Goal: Information Seeking & Learning: Learn about a topic

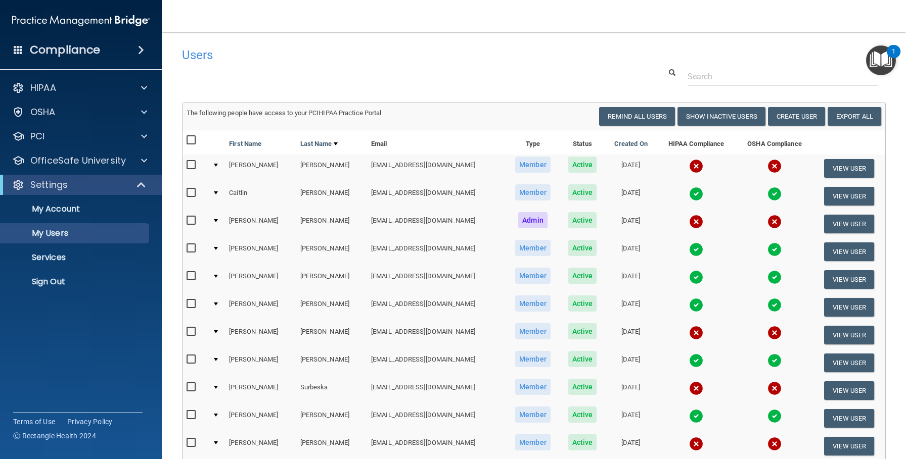
select select "20"
click at [690, 305] on img at bounding box center [696, 305] width 14 height 14
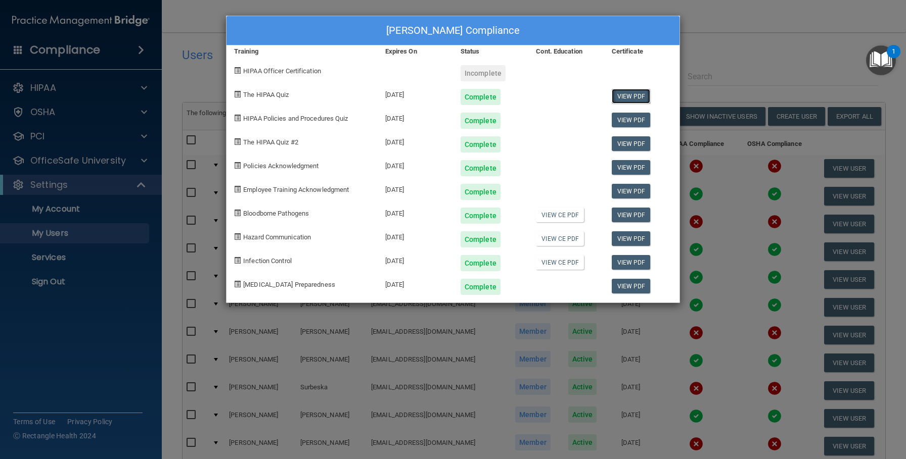
click at [632, 100] on link "View PDF" at bounding box center [631, 96] width 39 height 15
click at [625, 119] on link "View PDF" at bounding box center [631, 120] width 39 height 15
click at [627, 142] on link "View PDF" at bounding box center [631, 143] width 39 height 15
click at [626, 172] on link "View PDF" at bounding box center [631, 167] width 39 height 15
click at [630, 192] on link "View PDF" at bounding box center [631, 191] width 39 height 15
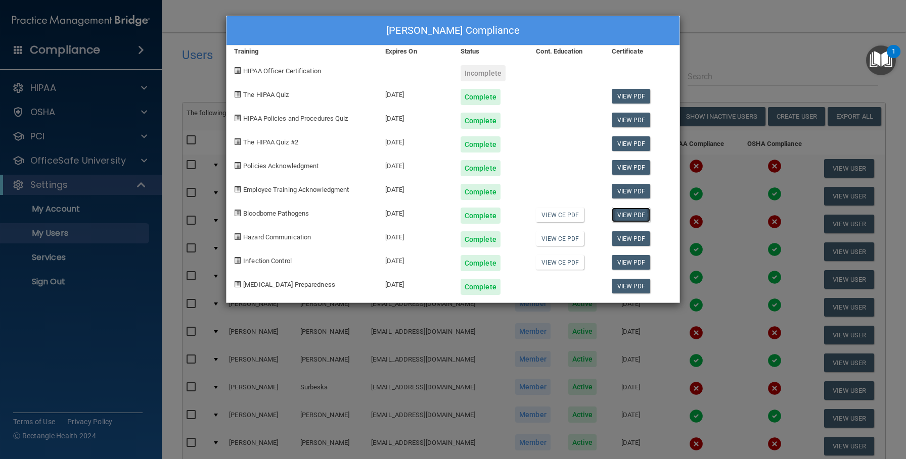
click at [631, 216] on link "View PDF" at bounding box center [631, 215] width 39 height 15
click at [633, 239] on link "View PDF" at bounding box center [631, 238] width 39 height 15
click at [629, 264] on link "View PDF" at bounding box center [631, 262] width 39 height 15
click at [629, 292] on link "View PDF" at bounding box center [631, 286] width 39 height 15
click at [758, 47] on div "Madelyn McGee's Compliance Training Expires On Status Cont. Education Certifica…" at bounding box center [453, 229] width 906 height 459
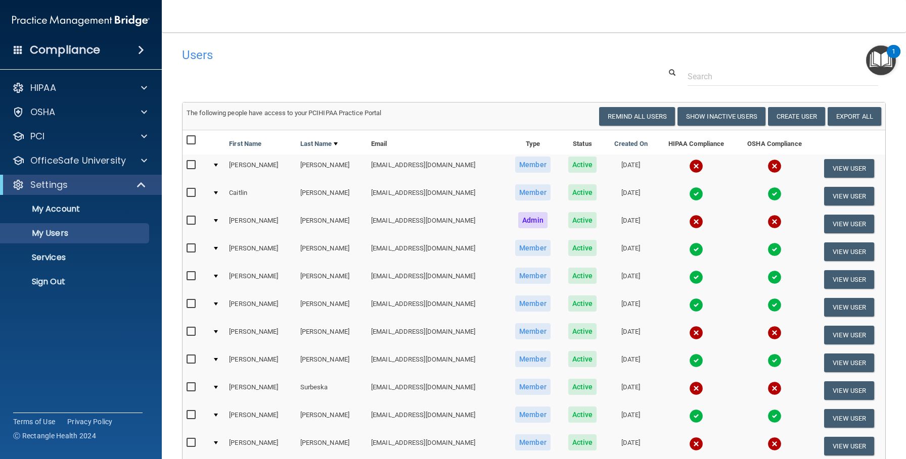
click at [692, 331] on img at bounding box center [696, 333] width 14 height 14
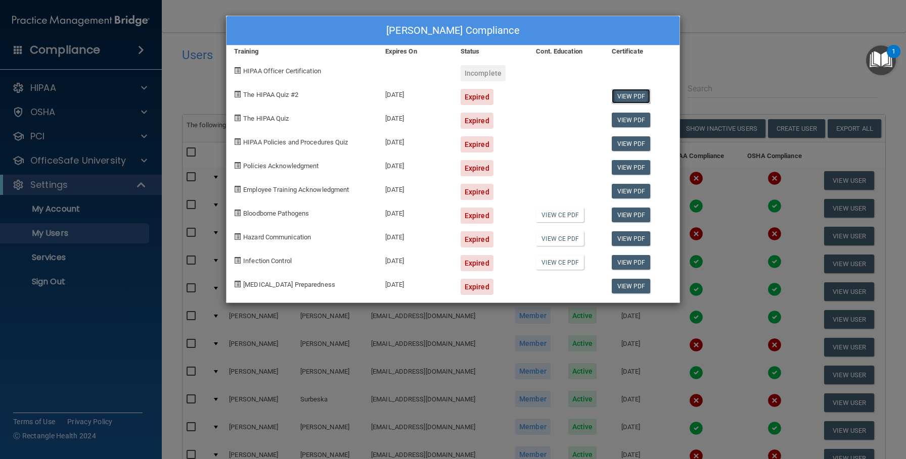
click at [631, 95] on link "View PDF" at bounding box center [631, 96] width 39 height 15
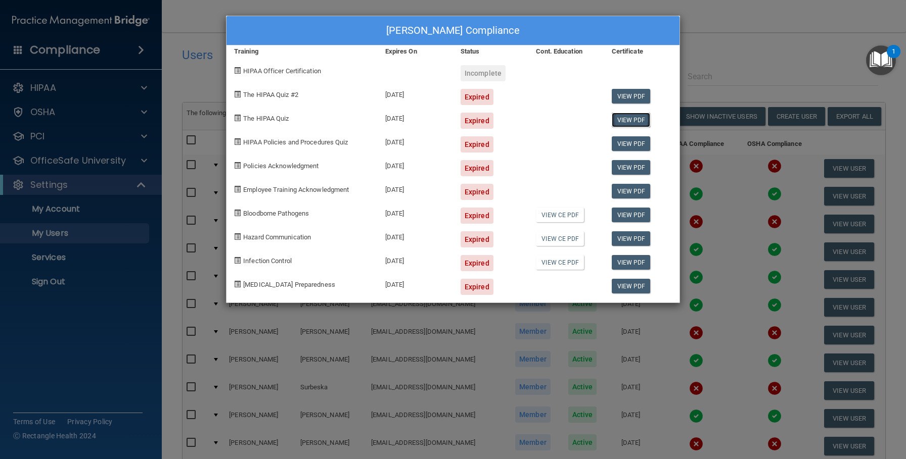
click at [625, 119] on link "View PDF" at bounding box center [631, 120] width 39 height 15
click at [632, 147] on link "View PDF" at bounding box center [631, 143] width 39 height 15
click at [631, 171] on link "View PDF" at bounding box center [631, 167] width 39 height 15
click at [644, 195] on link "View PDF" at bounding box center [631, 191] width 39 height 15
click at [631, 216] on link "View PDF" at bounding box center [631, 215] width 39 height 15
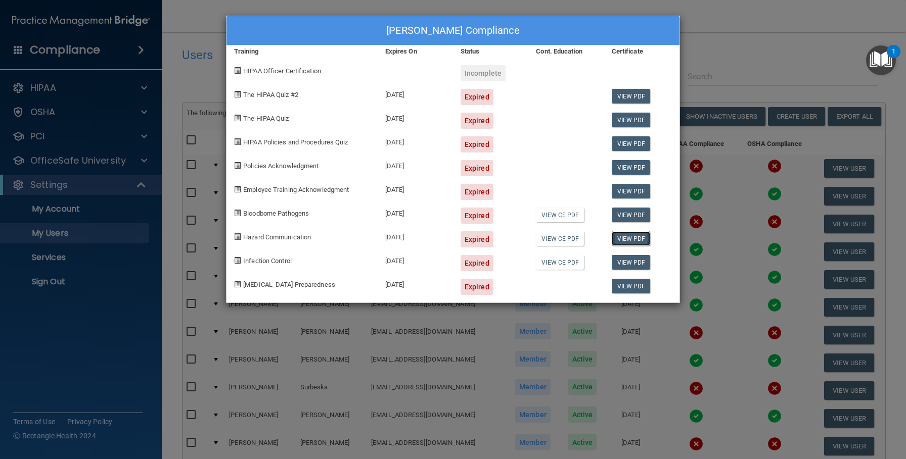
click at [629, 236] on link "View PDF" at bounding box center [631, 238] width 39 height 15
click at [639, 264] on link "View PDF" at bounding box center [631, 262] width 39 height 15
click at [630, 288] on link "View PDF" at bounding box center [631, 286] width 39 height 15
click at [737, 55] on div "Shelley Moore's Compliance Training Expires On Status Cont. Education Certifica…" at bounding box center [453, 229] width 906 height 459
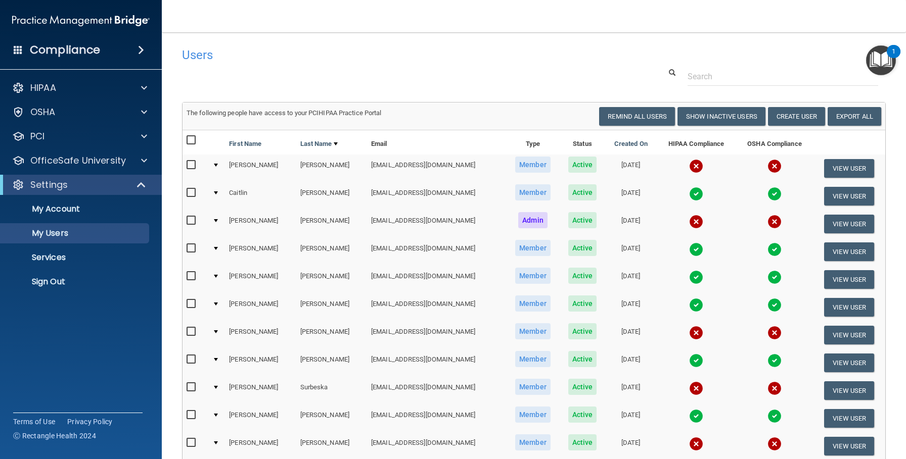
click at [694, 359] on img at bounding box center [696, 361] width 14 height 14
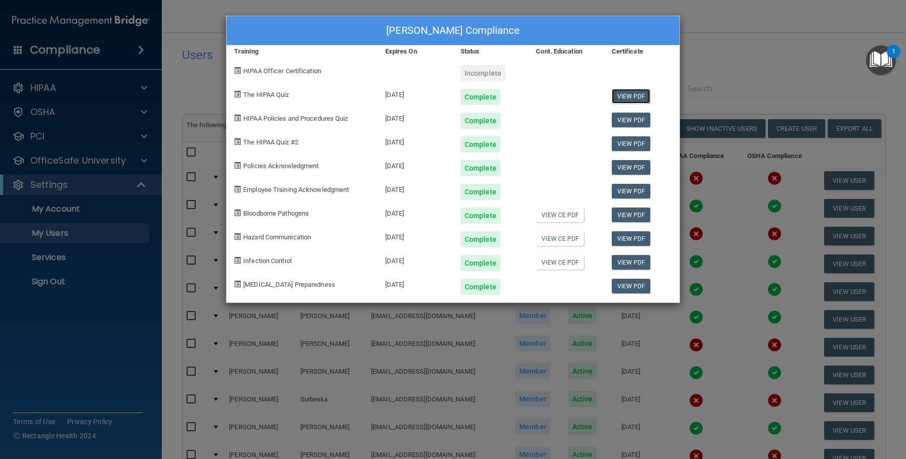
click at [626, 94] on link "View PDF" at bounding box center [631, 96] width 39 height 15
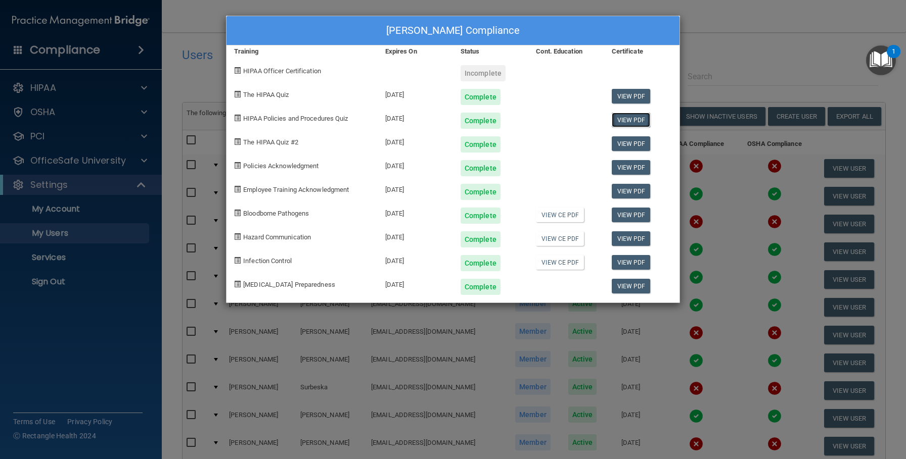
click at [630, 119] on link "View PDF" at bounding box center [631, 120] width 39 height 15
click at [638, 148] on link "View PDF" at bounding box center [631, 143] width 39 height 15
click at [629, 172] on link "View PDF" at bounding box center [631, 167] width 39 height 15
click at [625, 186] on link "View PDF" at bounding box center [631, 191] width 39 height 15
click at [629, 212] on link "View PDF" at bounding box center [631, 215] width 39 height 15
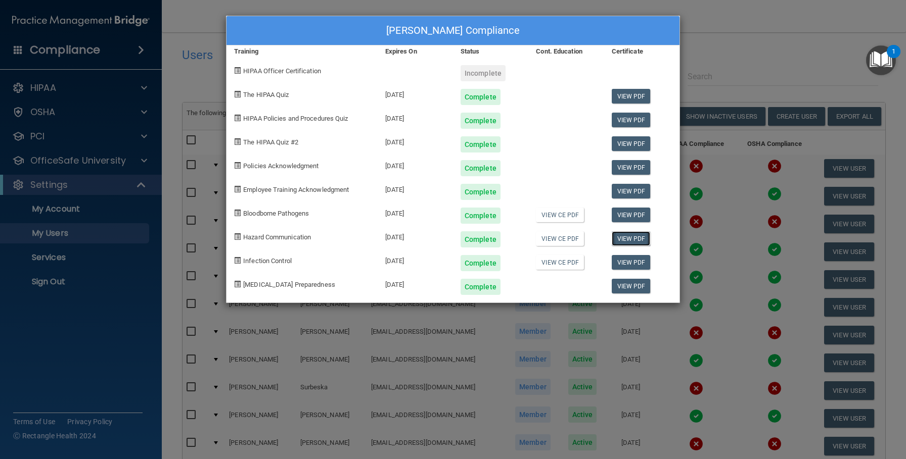
click at [625, 235] on link "View PDF" at bounding box center [631, 238] width 39 height 15
click at [625, 260] on link "View PDF" at bounding box center [631, 262] width 39 height 15
click at [631, 286] on link "View PDF" at bounding box center [631, 286] width 39 height 15
click at [730, 62] on div "Angela Olivieri's Compliance Training Expires On Status Cont. Education Certifi…" at bounding box center [453, 229] width 906 height 459
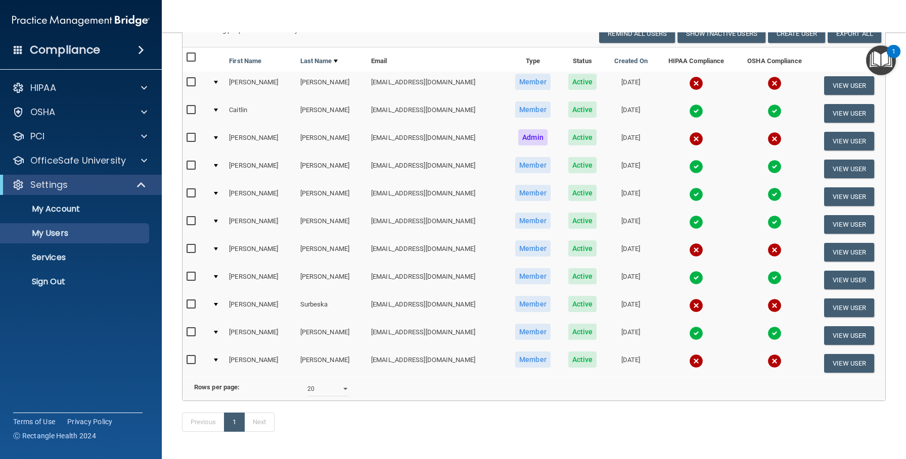
scroll to position [112, 0]
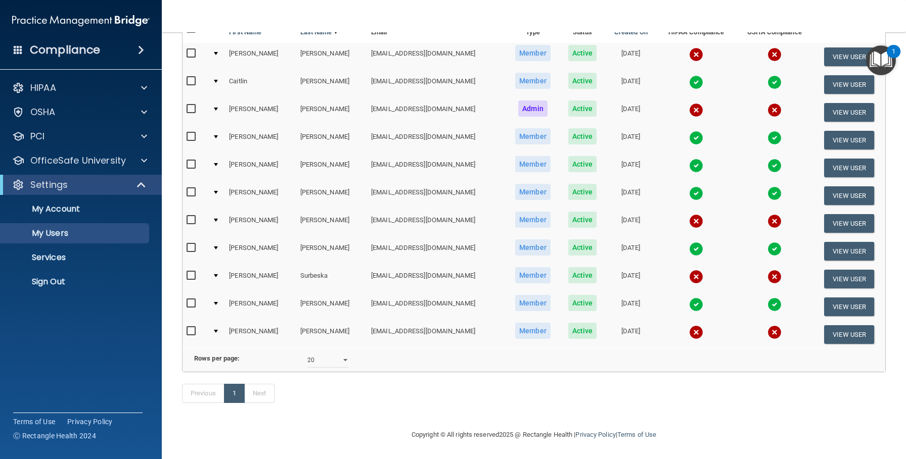
click at [691, 276] on img at bounding box center [696, 277] width 14 height 14
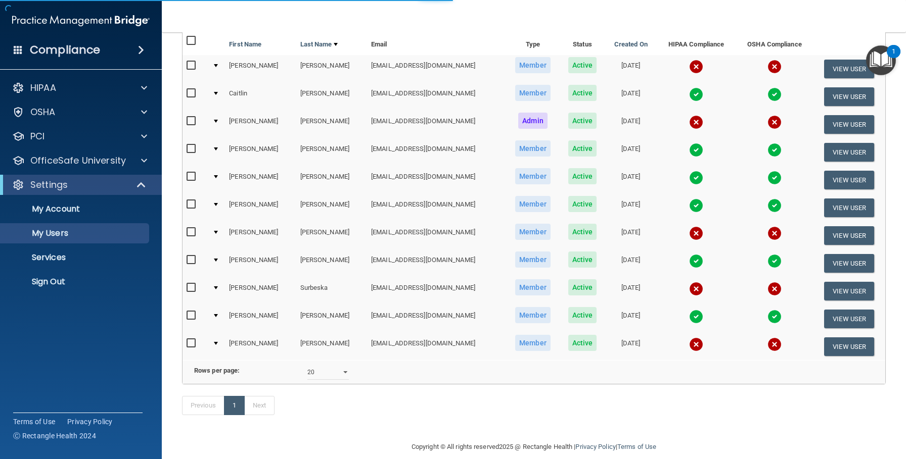
click at [691, 290] on img at bounding box center [696, 289] width 14 height 14
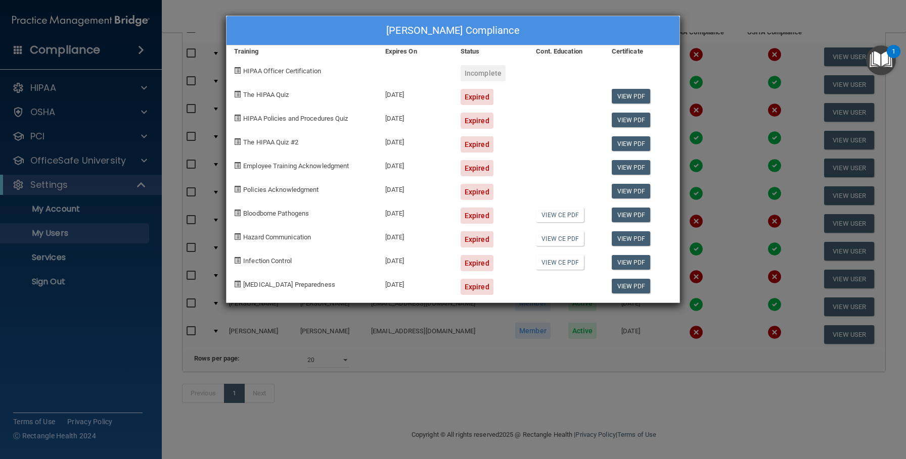
click at [730, 19] on div "Martina Surbeska's Compliance Training Expires On Status Cont. Education Certif…" at bounding box center [453, 229] width 906 height 459
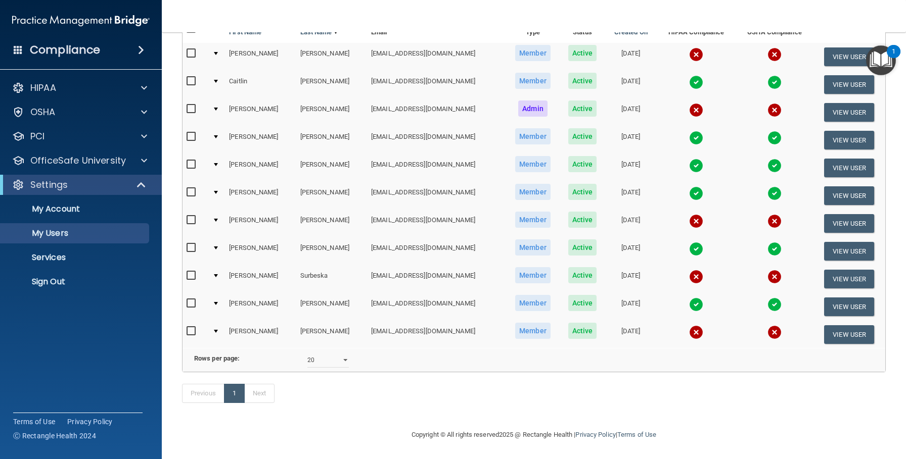
click at [691, 277] on img at bounding box center [696, 277] width 14 height 14
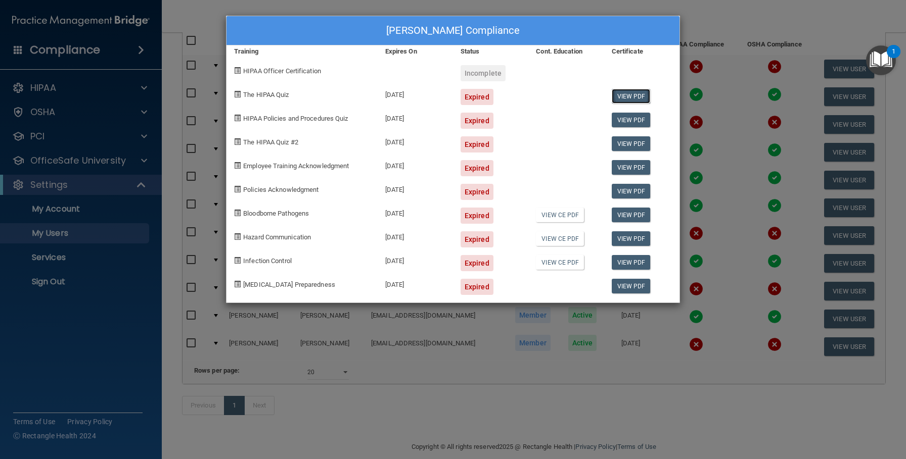
click at [626, 97] on link "View PDF" at bounding box center [631, 96] width 39 height 15
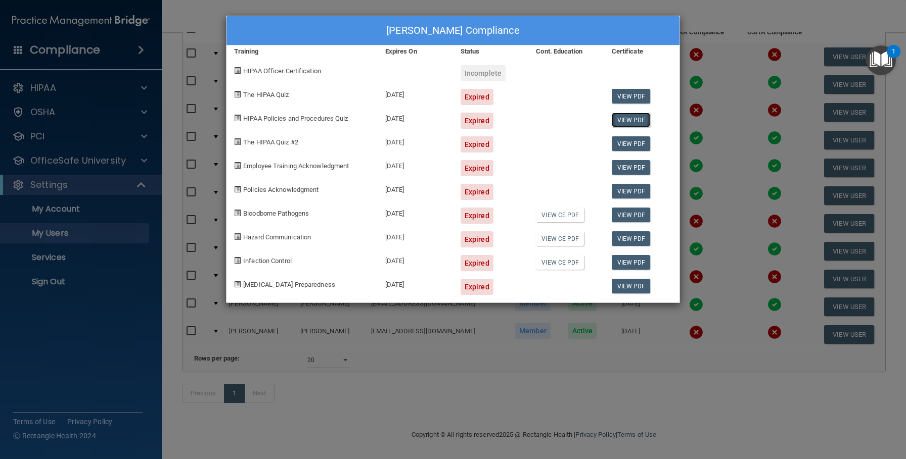
click at [628, 120] on link "View PDF" at bounding box center [631, 120] width 39 height 15
click at [644, 143] on link "View PDF" at bounding box center [631, 143] width 39 height 15
click at [624, 170] on link "View PDF" at bounding box center [631, 167] width 39 height 15
click at [625, 192] on link "View PDF" at bounding box center [631, 191] width 39 height 15
click at [623, 215] on link "View PDF" at bounding box center [631, 215] width 39 height 15
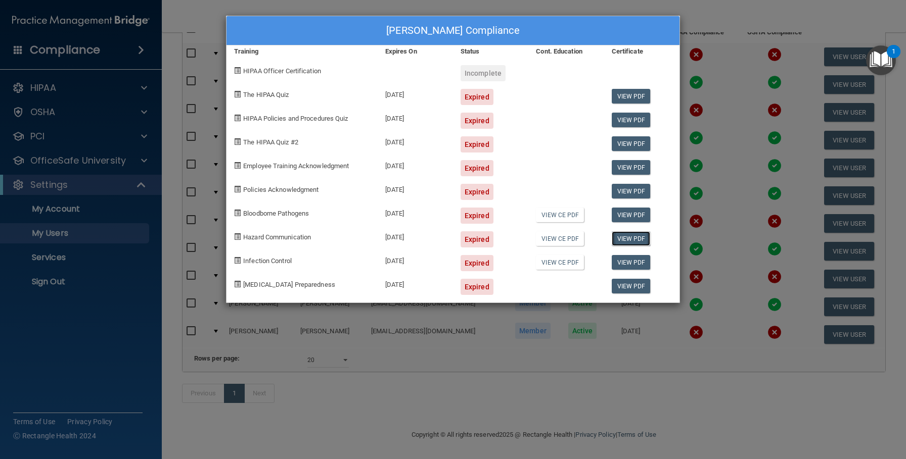
click at [641, 241] on link "View PDF" at bounding box center [631, 238] width 39 height 15
click at [625, 265] on link "View PDF" at bounding box center [631, 262] width 39 height 15
click at [623, 286] on link "View PDF" at bounding box center [631, 286] width 39 height 15
click at [747, 11] on div "Martina Surbeska's Compliance Training Expires On Status Cont. Education Certif…" at bounding box center [453, 229] width 906 height 459
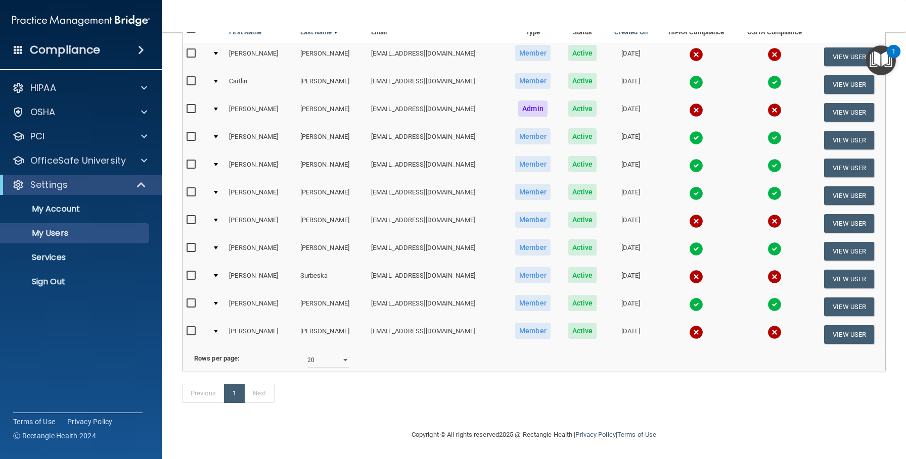
click at [689, 304] on img at bounding box center [696, 305] width 14 height 14
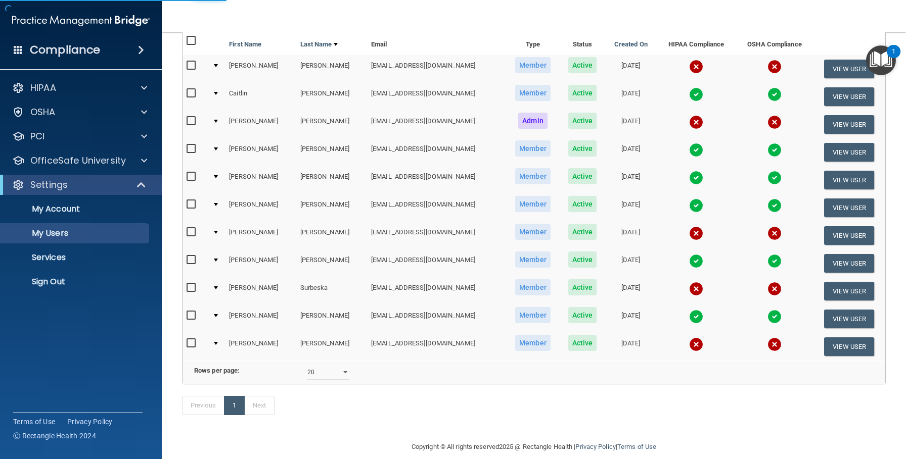
click at [692, 320] on img at bounding box center [696, 317] width 14 height 14
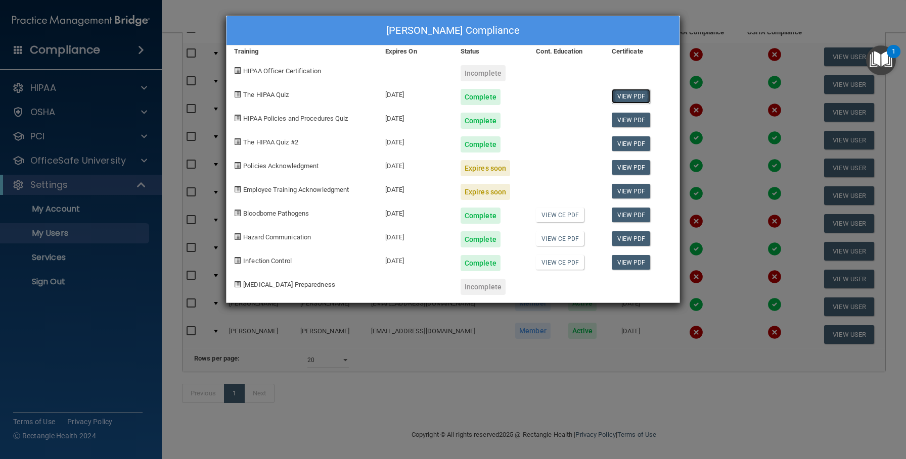
click at [628, 96] on link "View PDF" at bounding box center [631, 96] width 39 height 15
click at [634, 121] on link "View PDF" at bounding box center [631, 120] width 39 height 15
click at [627, 143] on link "View PDF" at bounding box center [631, 143] width 39 height 15
click at [630, 168] on link "View PDF" at bounding box center [631, 167] width 39 height 15
click at [633, 190] on link "View PDF" at bounding box center [631, 191] width 39 height 15
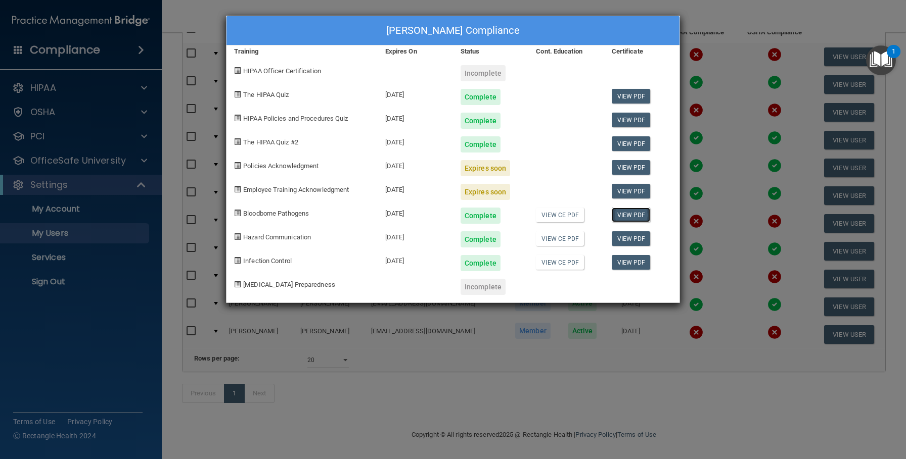
click at [640, 217] on link "View PDF" at bounding box center [631, 215] width 39 height 15
click at [626, 236] on link "View PDF" at bounding box center [631, 238] width 39 height 15
click at [628, 239] on link "View PDF" at bounding box center [631, 238] width 39 height 15
click at [631, 264] on link "View PDF" at bounding box center [631, 262] width 39 height 15
click at [635, 381] on div "Adrienne Tremain's Compliance Training Expires On Status Cont. Education Certif…" at bounding box center [453, 229] width 906 height 459
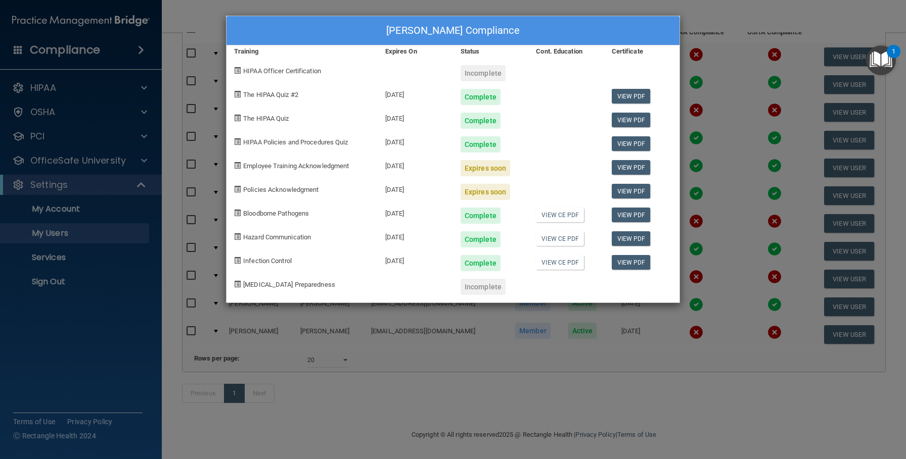
click at [635, 381] on div "Adrienne Tremain's Compliance Training Expires On Status Cont. Education Certif…" at bounding box center [453, 229] width 906 height 459
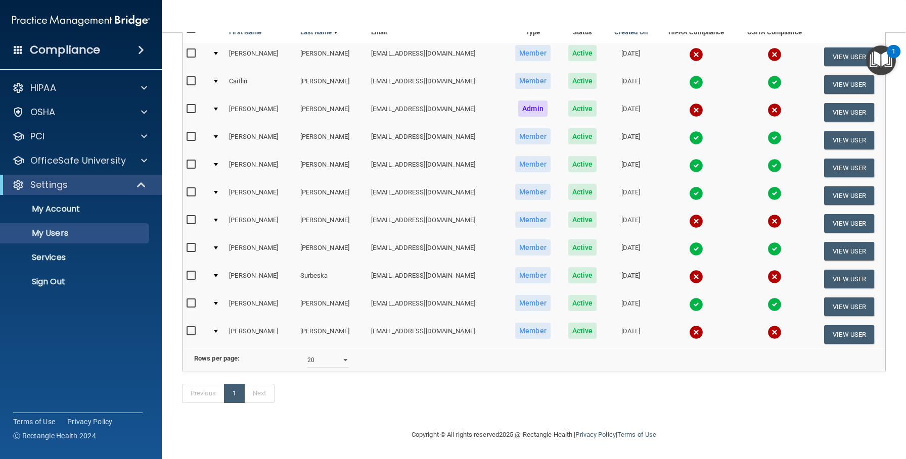
click at [693, 331] on img at bounding box center [696, 333] width 14 height 14
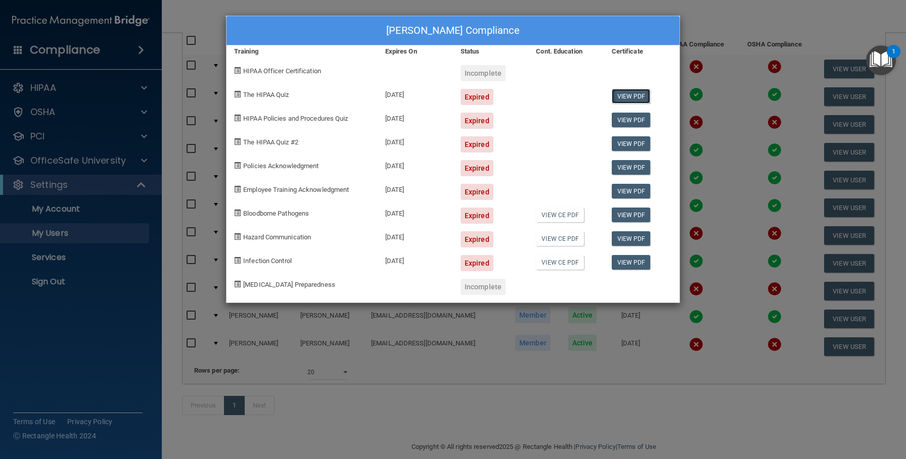
click at [625, 89] on link "View PDF" at bounding box center [631, 96] width 39 height 15
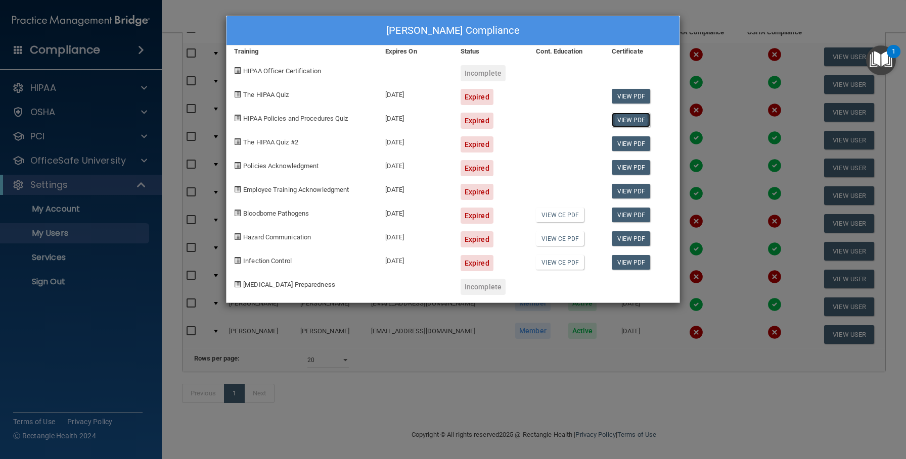
click at [637, 118] on link "View PDF" at bounding box center [631, 120] width 39 height 15
click at [630, 143] on link "View PDF" at bounding box center [631, 143] width 39 height 15
click at [628, 169] on link "View PDF" at bounding box center [631, 167] width 39 height 15
click at [628, 187] on link "View PDF" at bounding box center [631, 191] width 39 height 15
click at [635, 212] on link "View PDF" at bounding box center [631, 215] width 39 height 15
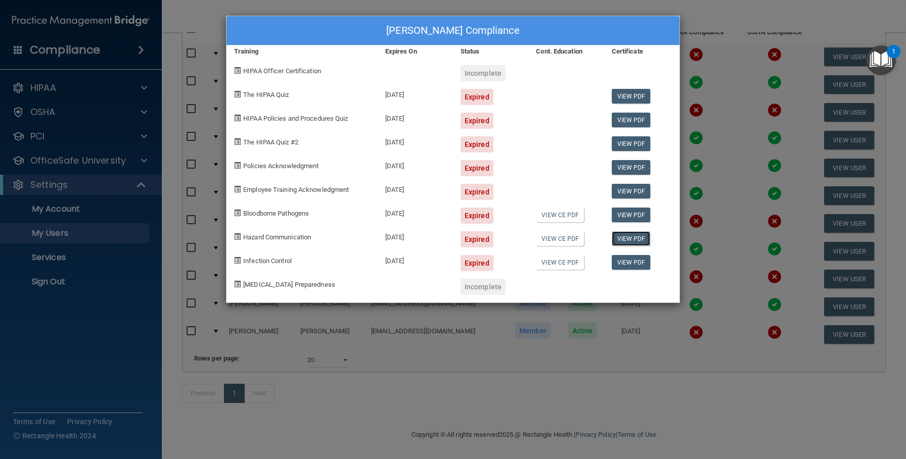
click at [633, 241] on link "View PDF" at bounding box center [631, 238] width 39 height 15
click at [633, 262] on link "View PDF" at bounding box center [631, 262] width 39 height 15
click at [473, 389] on div "Kathy Vastola's Compliance Training Expires On Status Cont. Education Certifica…" at bounding box center [453, 229] width 906 height 459
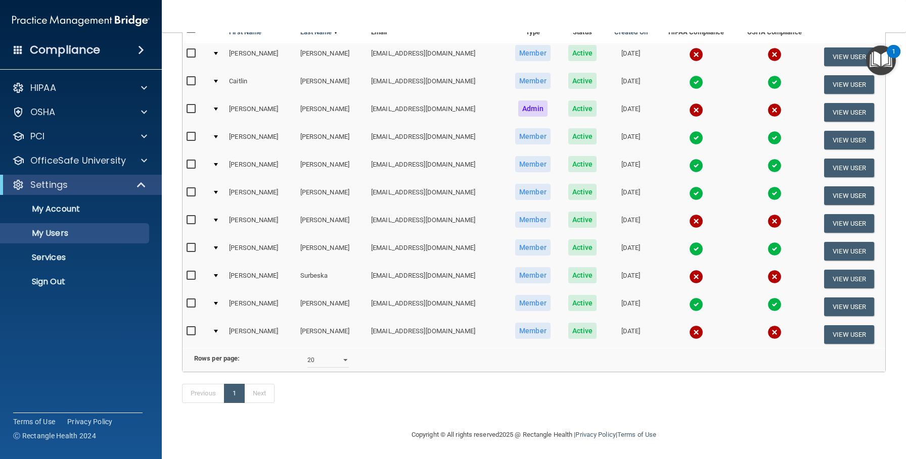
scroll to position [0, 0]
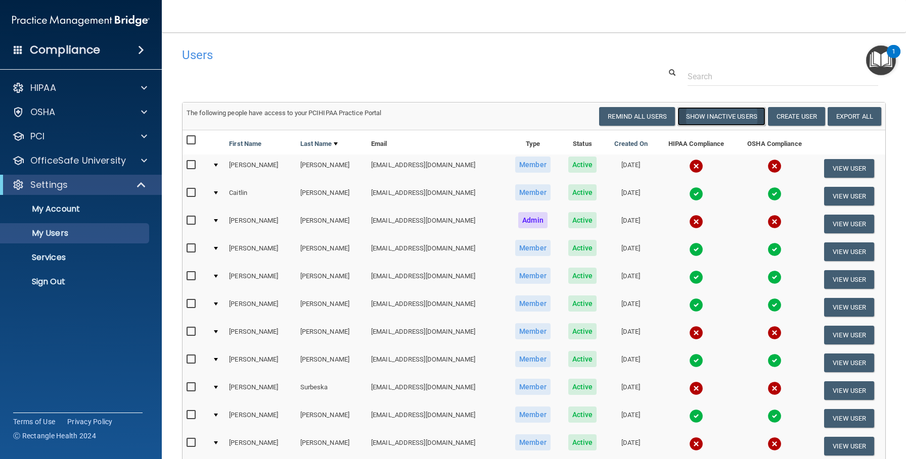
click at [698, 119] on button "Show Inactive Users" at bounding box center [721, 116] width 88 height 19
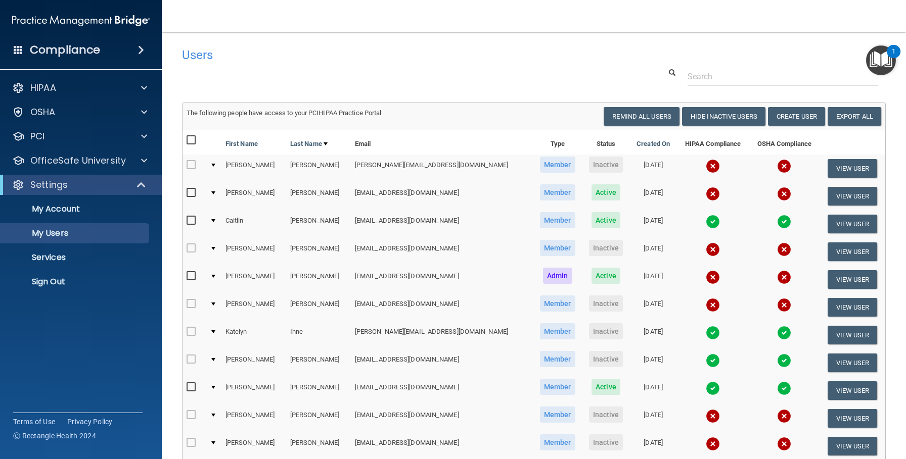
click at [706, 166] on img at bounding box center [713, 166] width 14 height 14
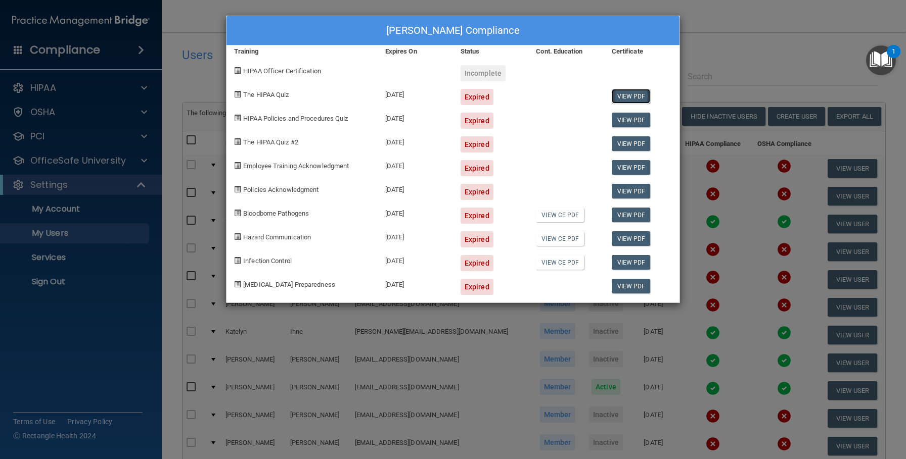
click at [625, 95] on link "View PDF" at bounding box center [631, 96] width 39 height 15
click at [627, 118] on link "View PDF" at bounding box center [631, 120] width 39 height 15
click at [635, 142] on link "View PDF" at bounding box center [631, 143] width 39 height 15
click at [627, 168] on link "View PDF" at bounding box center [631, 167] width 39 height 15
click at [629, 189] on link "View PDF" at bounding box center [631, 191] width 39 height 15
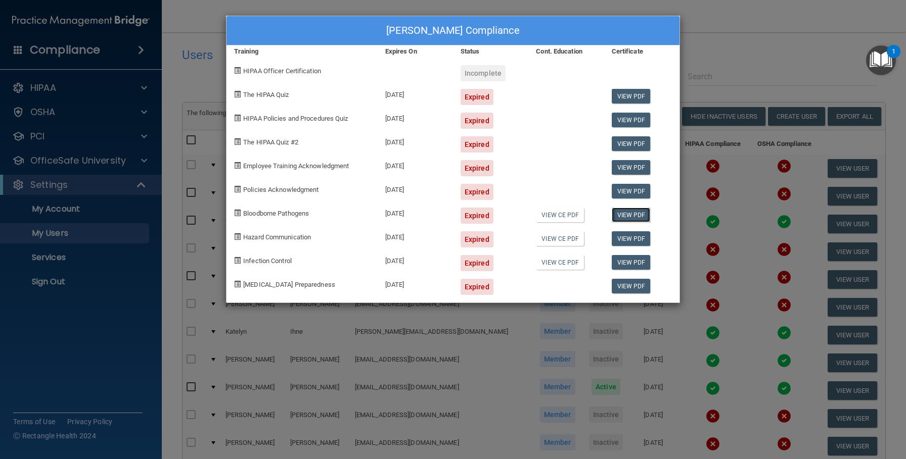
click at [636, 212] on link "View PDF" at bounding box center [631, 215] width 39 height 15
click at [638, 240] on link "View PDF" at bounding box center [631, 238] width 39 height 15
click at [631, 261] on link "View PDF" at bounding box center [631, 262] width 39 height 15
click at [630, 283] on link "View PDF" at bounding box center [631, 286] width 39 height 15
click at [733, 55] on div "Diane Andrade's Compliance Training Expires On Status Cont. Education Certifica…" at bounding box center [453, 229] width 906 height 459
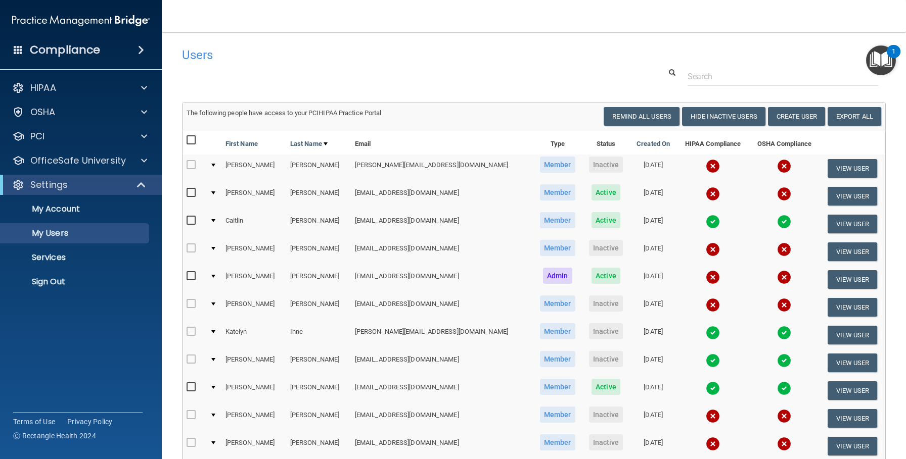
click at [706, 195] on img at bounding box center [713, 194] width 14 height 14
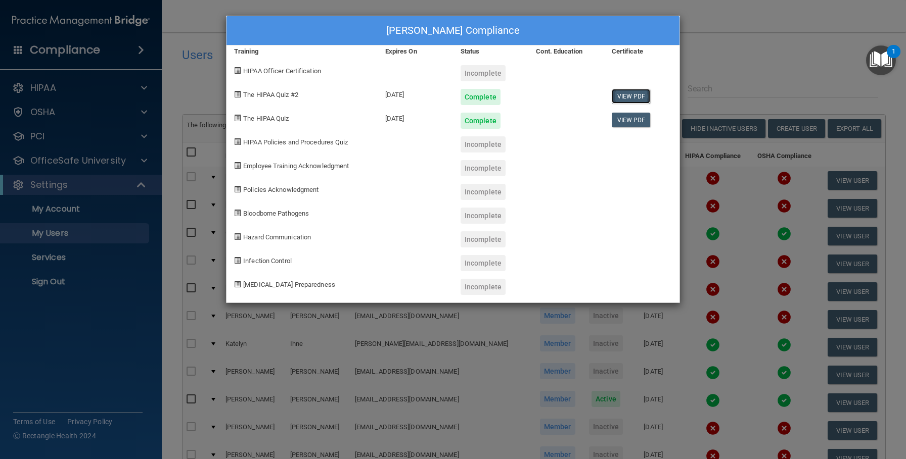
click at [638, 98] on link "View PDF" at bounding box center [631, 96] width 39 height 15
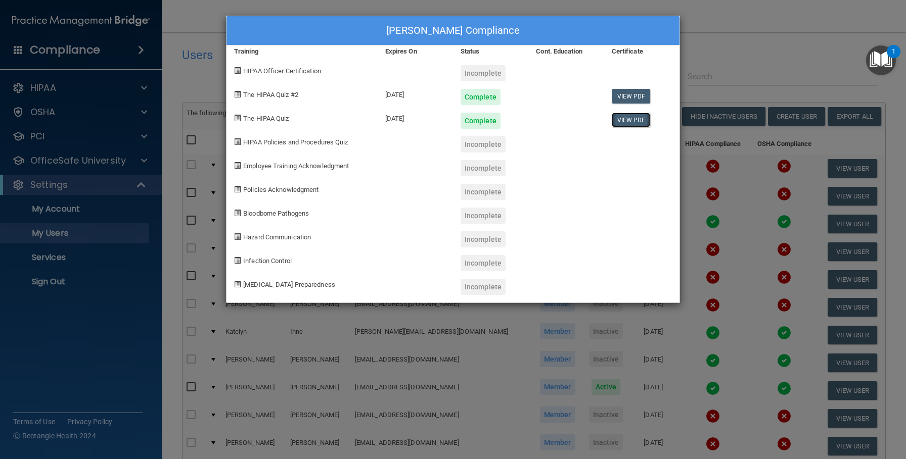
click at [634, 121] on link "View PDF" at bounding box center [631, 120] width 39 height 15
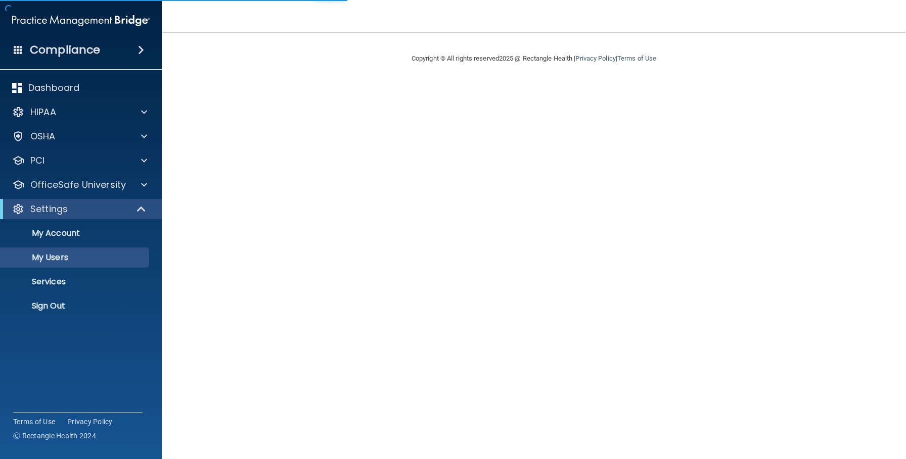
select select "20"
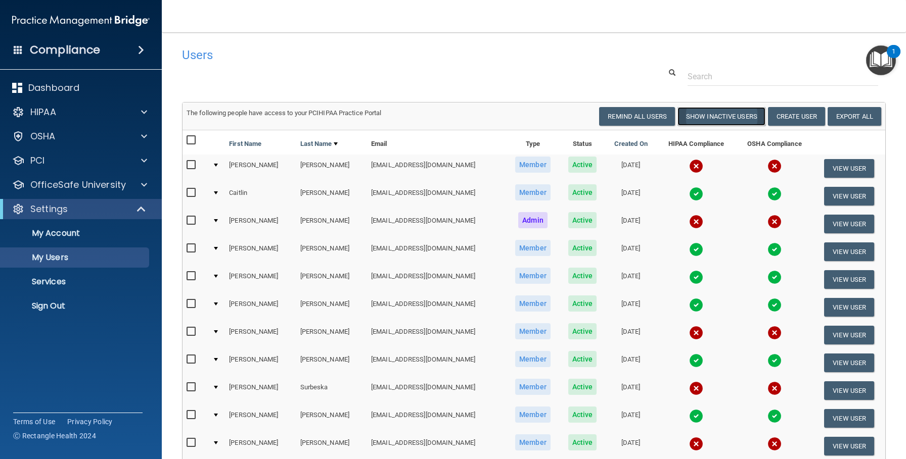
click at [713, 119] on button "Show Inactive Users" at bounding box center [721, 116] width 88 height 19
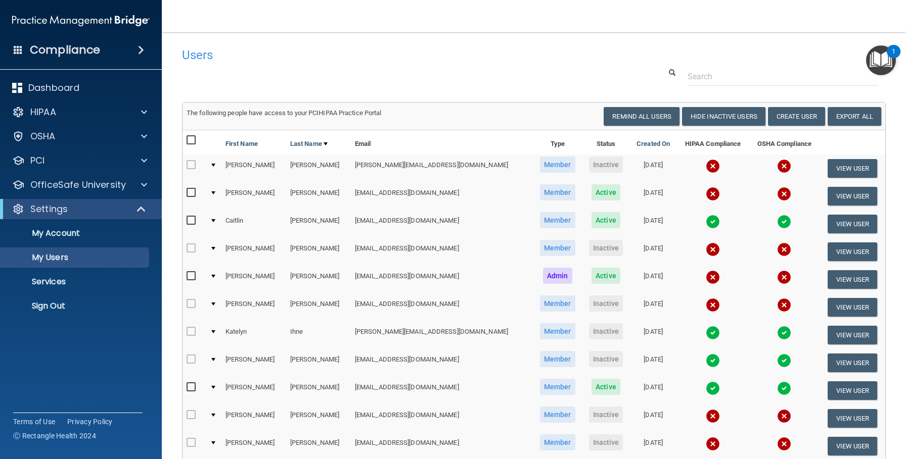
click at [706, 251] on img at bounding box center [713, 250] width 14 height 14
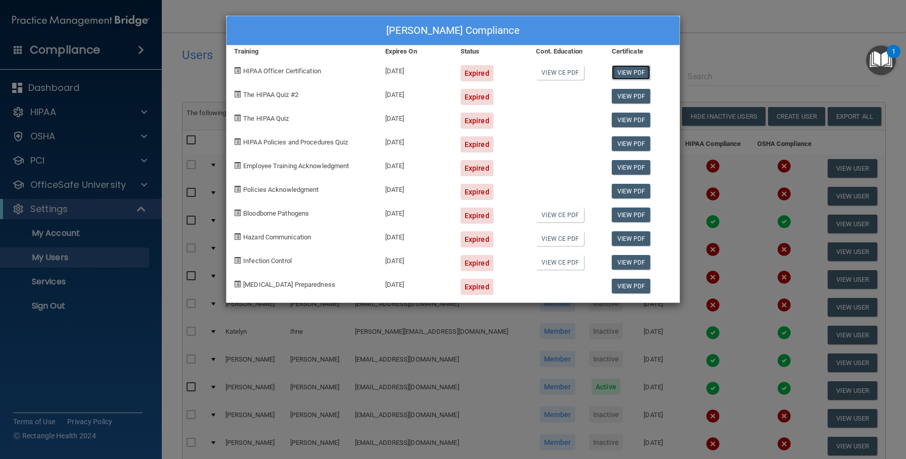
click at [628, 71] on link "View PDF" at bounding box center [631, 72] width 39 height 15
click at [628, 99] on link "View PDF" at bounding box center [631, 96] width 39 height 15
click at [629, 125] on link "View PDF" at bounding box center [631, 120] width 39 height 15
click at [633, 148] on link "View PDF" at bounding box center [631, 143] width 39 height 15
click at [630, 167] on link "View PDF" at bounding box center [631, 167] width 39 height 15
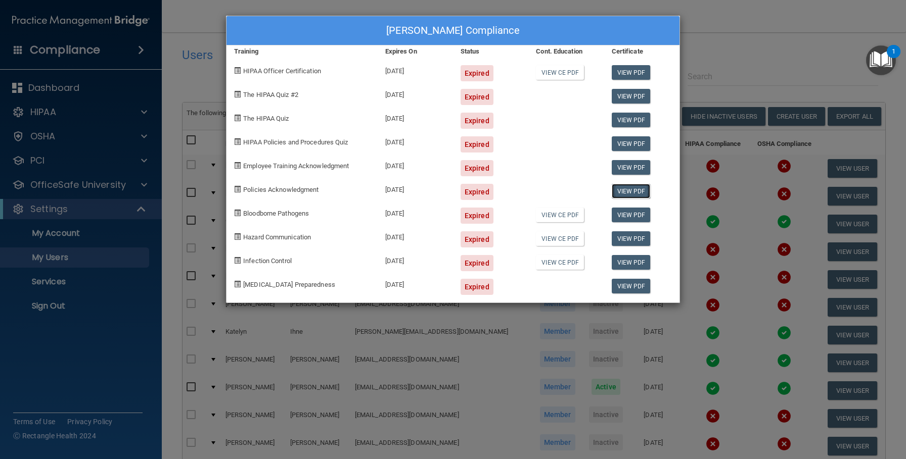
click at [627, 188] on link "View PDF" at bounding box center [631, 191] width 39 height 15
click at [629, 214] on link "View PDF" at bounding box center [631, 215] width 39 height 15
click at [630, 240] on link "View PDF" at bounding box center [631, 238] width 39 height 15
click at [626, 265] on link "View PDF" at bounding box center [631, 262] width 39 height 15
click at [631, 289] on link "View PDF" at bounding box center [631, 286] width 39 height 15
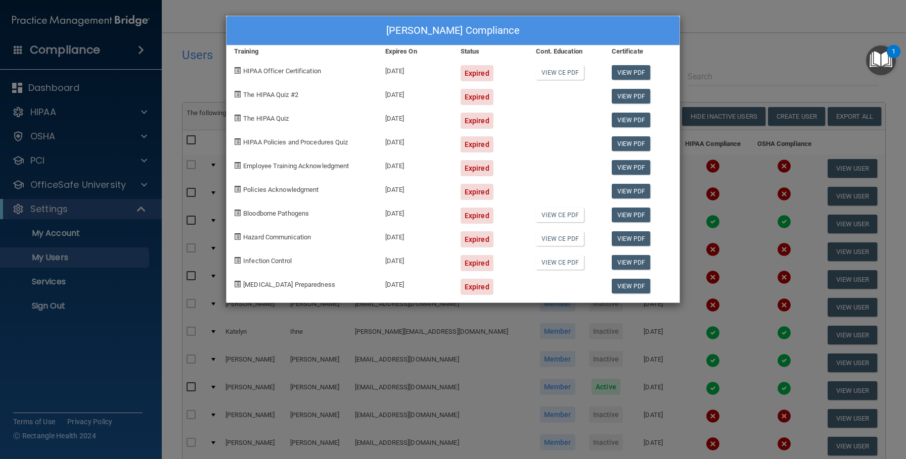
click at [747, 27] on div "Janine Elliott's Compliance Training Expires On Status Cont. Education Certific…" at bounding box center [453, 229] width 906 height 459
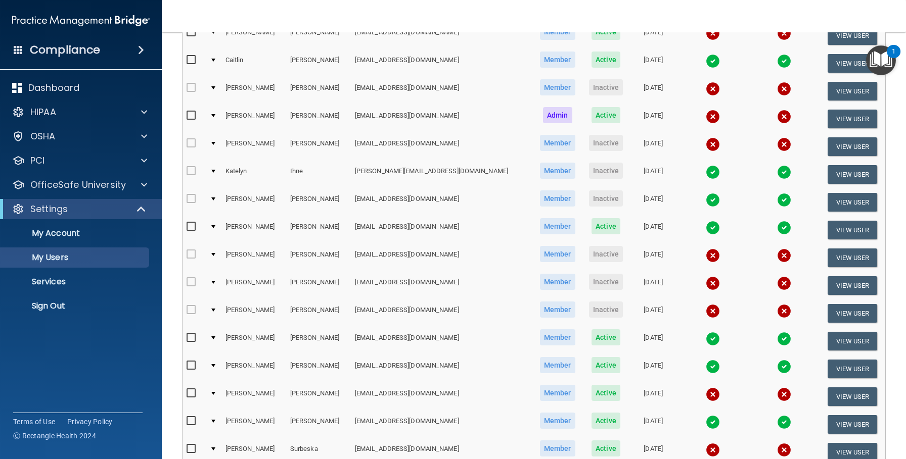
scroll to position [161, 0]
click at [706, 144] on img at bounding box center [713, 144] width 14 height 14
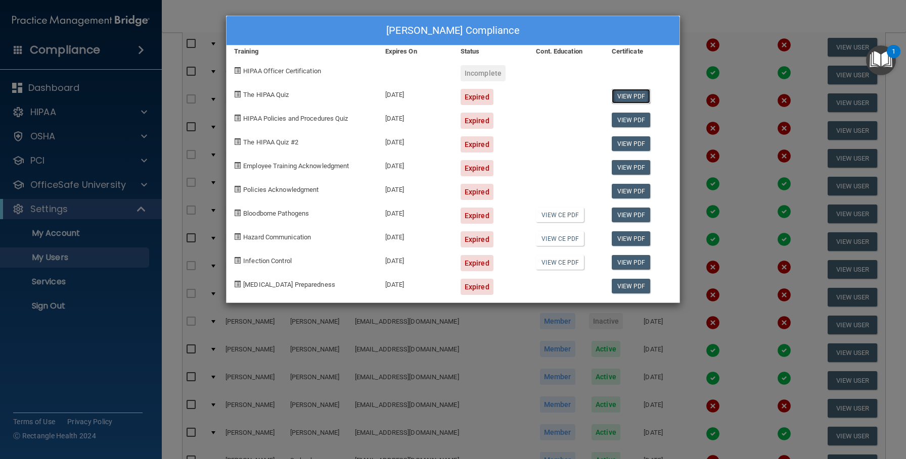
click at [618, 96] on link "View PDF" at bounding box center [631, 96] width 39 height 15
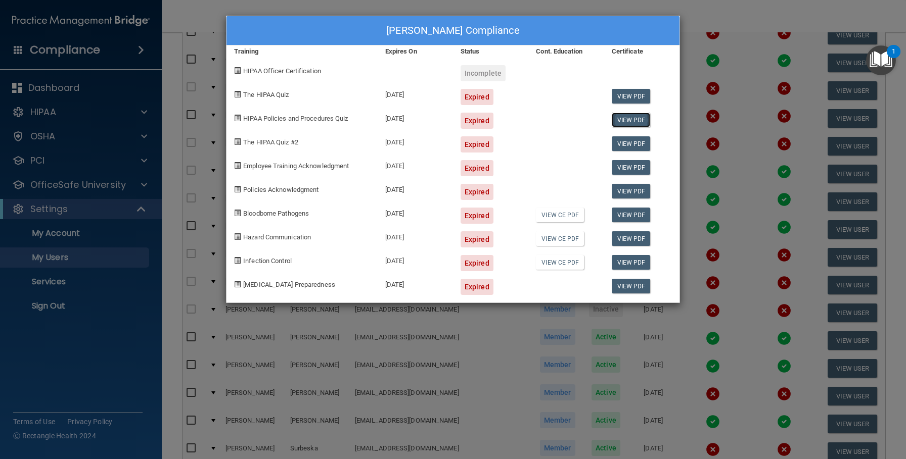
click at [633, 118] on link "View PDF" at bounding box center [631, 120] width 39 height 15
click at [644, 145] on link "View PDF" at bounding box center [631, 143] width 39 height 15
click at [630, 167] on link "View PDF" at bounding box center [631, 167] width 39 height 15
click at [629, 188] on link "View PDF" at bounding box center [631, 191] width 39 height 15
click at [638, 210] on link "View PDF" at bounding box center [631, 215] width 39 height 15
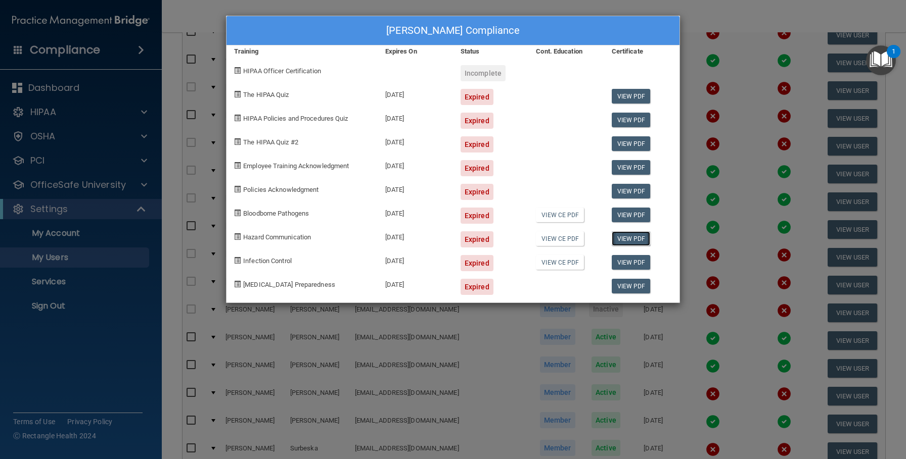
click at [629, 235] on link "View PDF" at bounding box center [631, 238] width 39 height 15
click at [629, 261] on link "View PDF" at bounding box center [631, 262] width 39 height 15
click at [629, 289] on link "View PDF" at bounding box center [631, 286] width 39 height 15
click at [732, 48] on div "Terry Griner's Compliance Training Expires On Status Cont. Education Certificat…" at bounding box center [453, 229] width 906 height 459
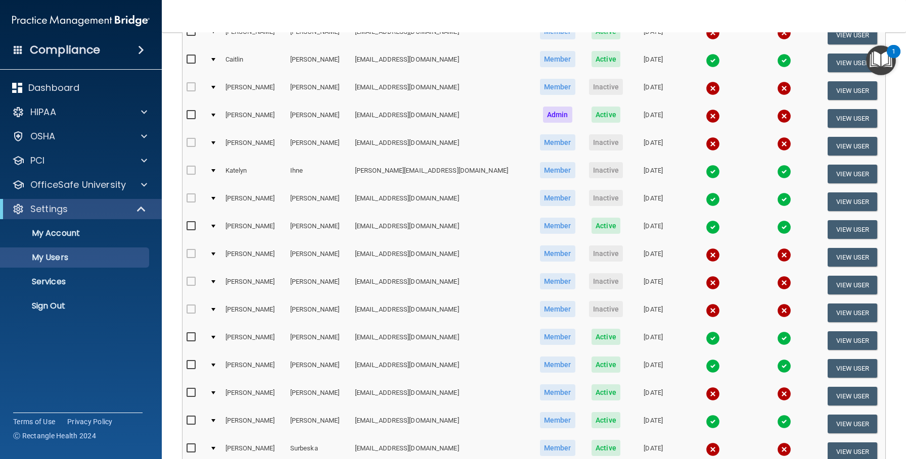
click at [706, 173] on img at bounding box center [713, 172] width 14 height 14
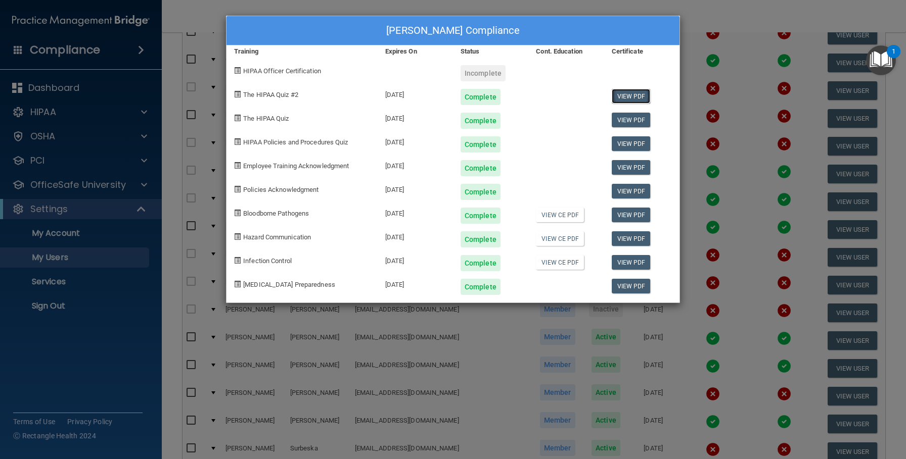
click at [625, 98] on link "View PDF" at bounding box center [631, 96] width 39 height 15
click at [625, 120] on link "View PDF" at bounding box center [631, 120] width 39 height 15
click at [626, 148] on link "View PDF" at bounding box center [631, 143] width 39 height 15
click at [637, 168] on link "View PDF" at bounding box center [631, 167] width 39 height 15
click at [632, 195] on link "View PDF" at bounding box center [631, 191] width 39 height 15
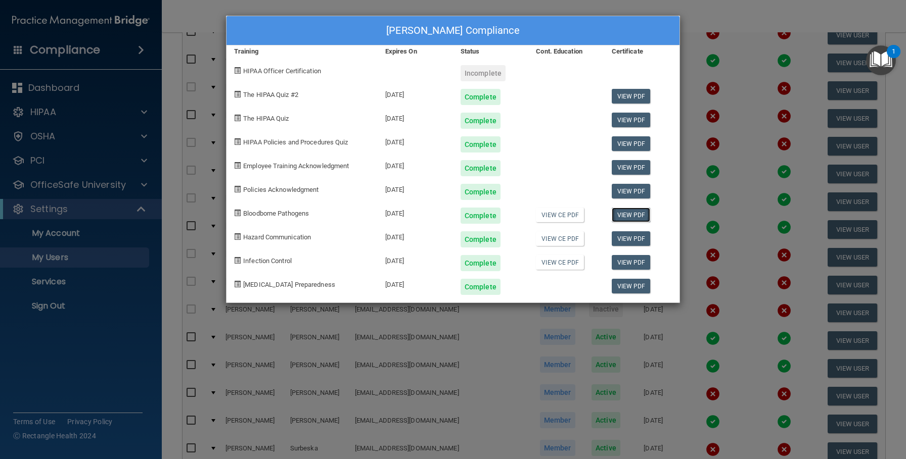
click at [630, 215] on link "View PDF" at bounding box center [631, 215] width 39 height 15
click at [629, 242] on link "View PDF" at bounding box center [631, 238] width 39 height 15
click at [627, 259] on link "View PDF" at bounding box center [631, 262] width 39 height 15
click at [635, 284] on link "View PDF" at bounding box center [631, 286] width 39 height 15
click at [727, 17] on div "Katelyn Ihne's Compliance Training Expires On Status Cont. Education Certificat…" at bounding box center [453, 229] width 906 height 459
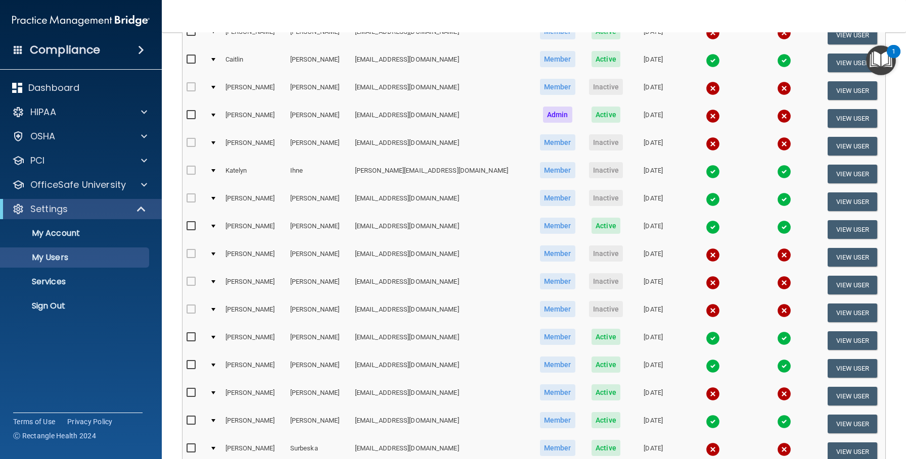
click at [706, 200] on img at bounding box center [713, 200] width 14 height 14
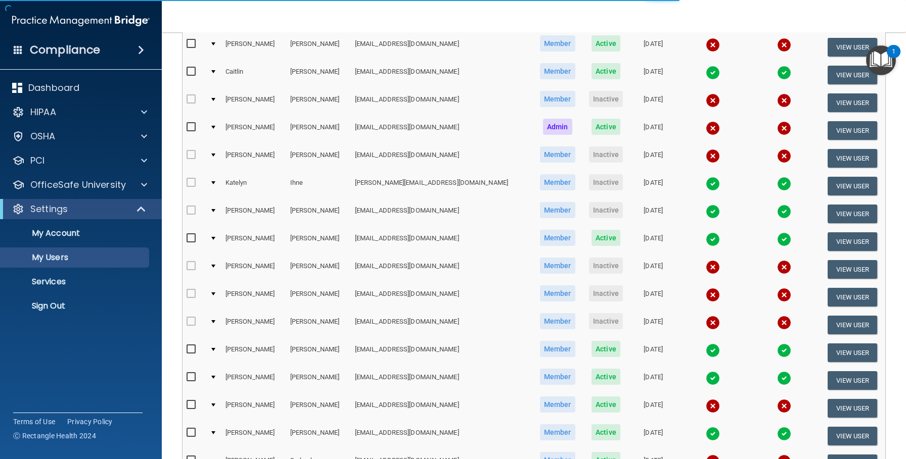
click at [706, 212] on img at bounding box center [713, 212] width 14 height 14
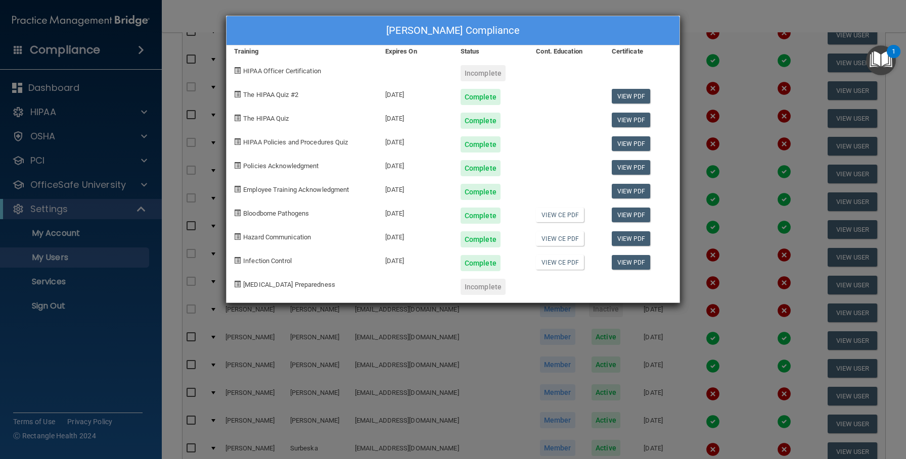
drag, startPoint x: 659, startPoint y: 32, endPoint x: 655, endPoint y: 123, distance: 91.6
click at [655, 123] on div "Brittany Klipstein's Compliance Training Expires On Status Cont. Education Cert…" at bounding box center [453, 160] width 454 height 288
click at [588, 76] on div at bounding box center [565, 70] width 75 height 24
click at [633, 96] on link "View PDF" at bounding box center [631, 96] width 39 height 15
click at [633, 118] on link "View PDF" at bounding box center [631, 120] width 39 height 15
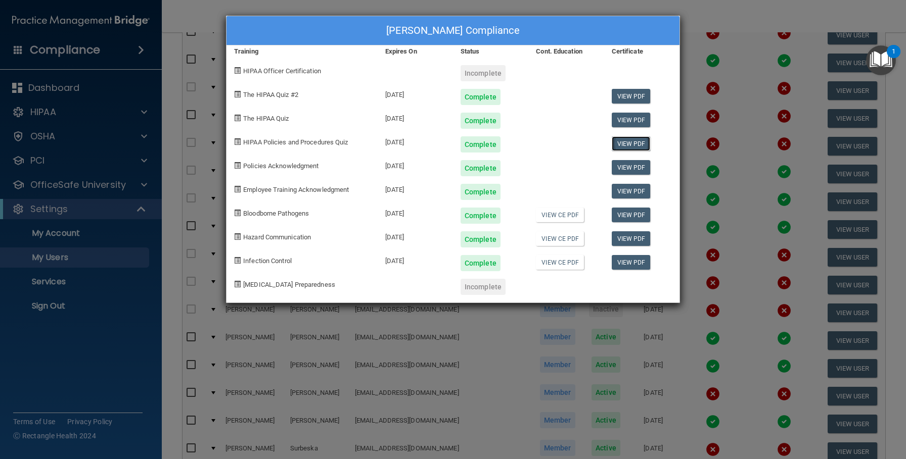
click at [624, 147] on link "View PDF" at bounding box center [631, 143] width 39 height 15
click at [628, 169] on link "View PDF" at bounding box center [631, 167] width 39 height 15
click at [627, 193] on link "View PDF" at bounding box center [631, 191] width 39 height 15
click at [633, 218] on link "View PDF" at bounding box center [631, 215] width 39 height 15
click at [628, 232] on link "View PDF" at bounding box center [631, 238] width 39 height 15
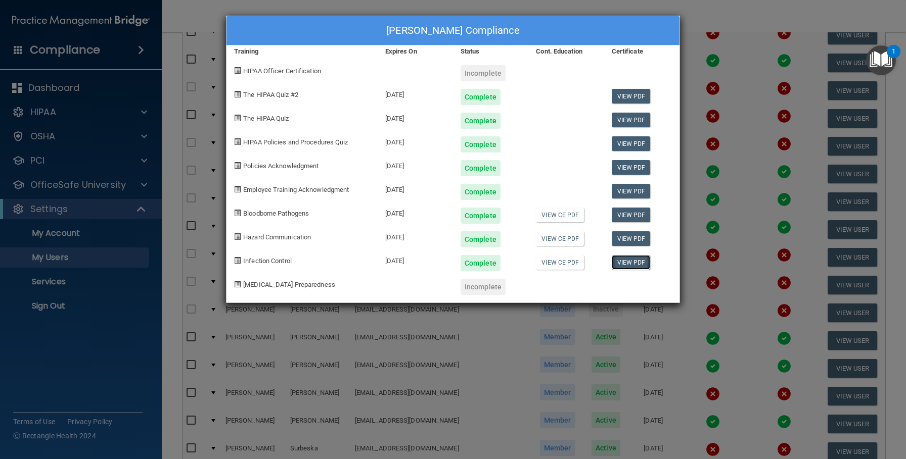
click at [634, 262] on link "View PDF" at bounding box center [631, 262] width 39 height 15
click at [733, 23] on div "Brittany Klipstein's Compliance Training Expires On Status Cont. Education Cert…" at bounding box center [453, 229] width 906 height 459
click at [731, 45] on div "Brittany Klipstein's Compliance Training Expires On Status Cont. Education Cert…" at bounding box center [453, 229] width 906 height 459
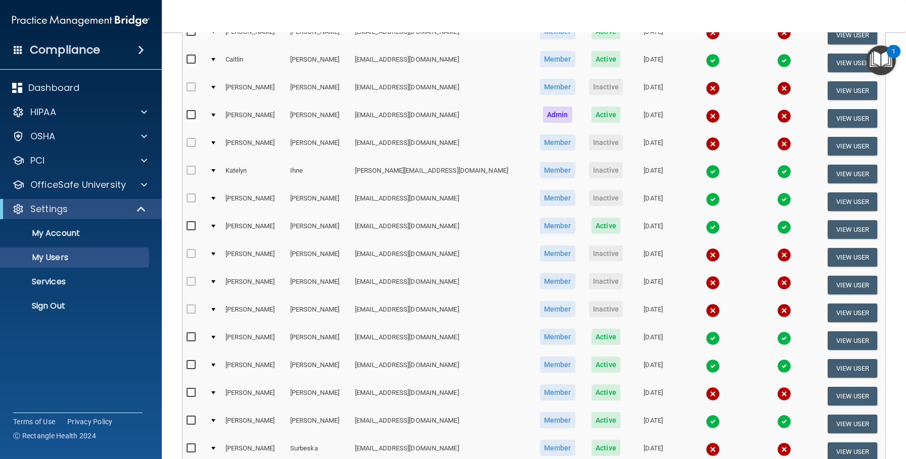
click at [706, 255] on img at bounding box center [713, 255] width 14 height 14
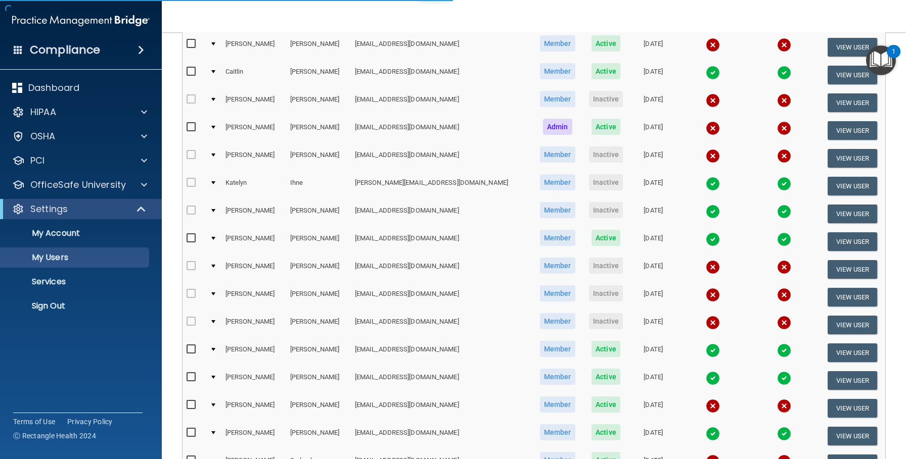
click at [706, 268] on img at bounding box center [713, 267] width 14 height 14
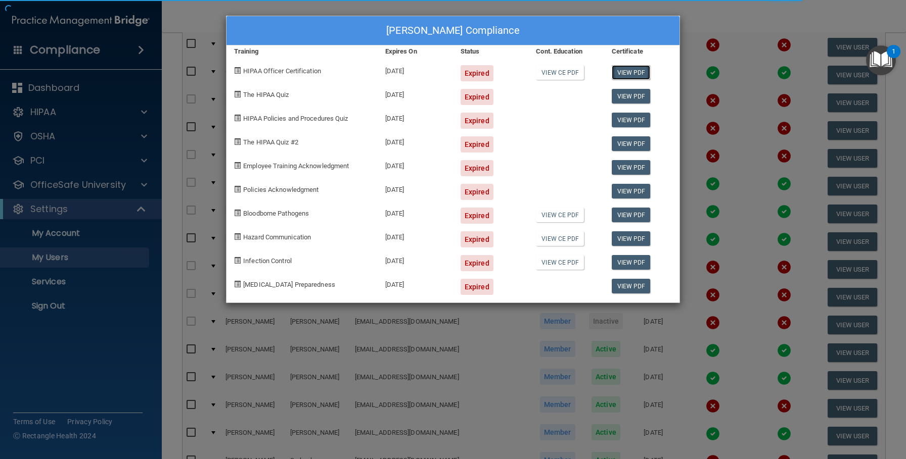
click at [633, 73] on link "View PDF" at bounding box center [631, 72] width 39 height 15
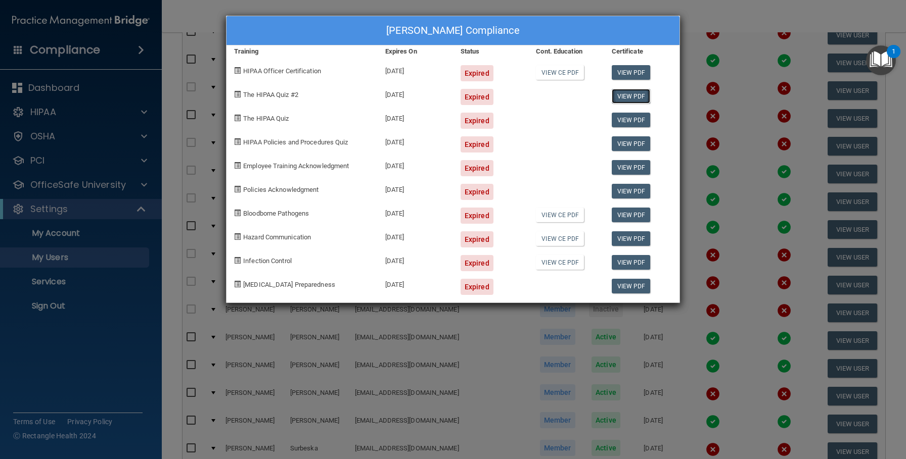
click at [629, 98] on link "View PDF" at bounding box center [631, 96] width 39 height 15
click at [636, 118] on link "View PDF" at bounding box center [631, 120] width 39 height 15
click at [632, 146] on link "View PDF" at bounding box center [631, 143] width 39 height 15
click at [632, 167] on link "View PDF" at bounding box center [631, 167] width 39 height 15
click at [634, 190] on link "View PDF" at bounding box center [631, 191] width 39 height 15
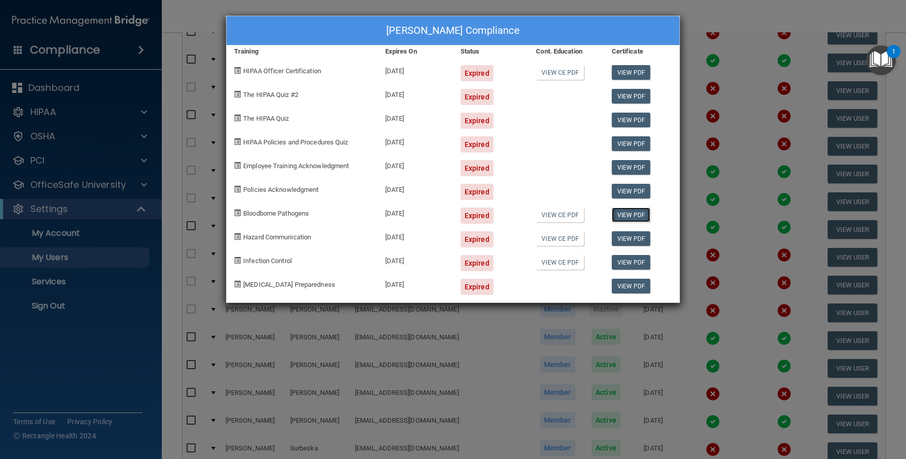
click at [629, 214] on link "View PDF" at bounding box center [631, 215] width 39 height 15
click at [629, 241] on link "View PDF" at bounding box center [631, 238] width 39 height 15
click at [624, 263] on link "View PDF" at bounding box center [631, 262] width 39 height 15
click at [626, 286] on link "View PDF" at bounding box center [631, 286] width 39 height 15
click at [468, 335] on div "Jennifer Malsbury's Compliance Training Expires On Status Cont. Education Certi…" at bounding box center [453, 229] width 906 height 459
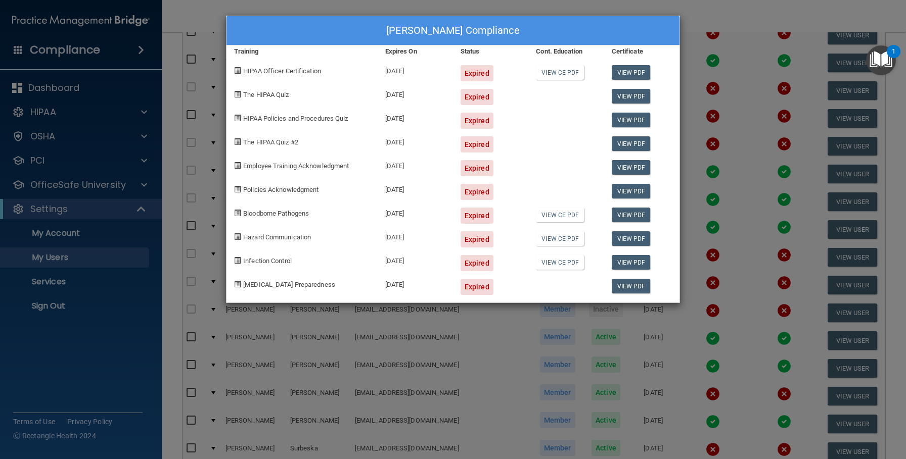
click at [468, 335] on div "Jennifer Malsbury's Compliance Training Expires On Status Cont. Education Certi…" at bounding box center [453, 229] width 906 height 459
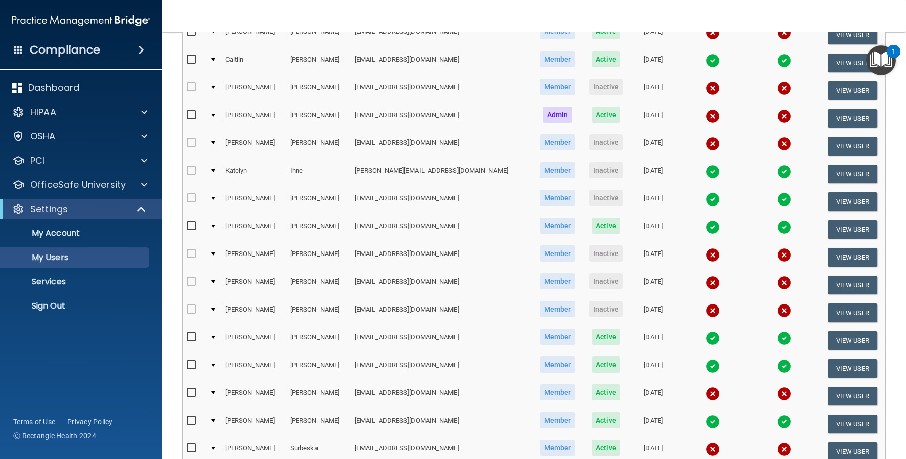
click at [706, 283] on img at bounding box center [713, 283] width 14 height 14
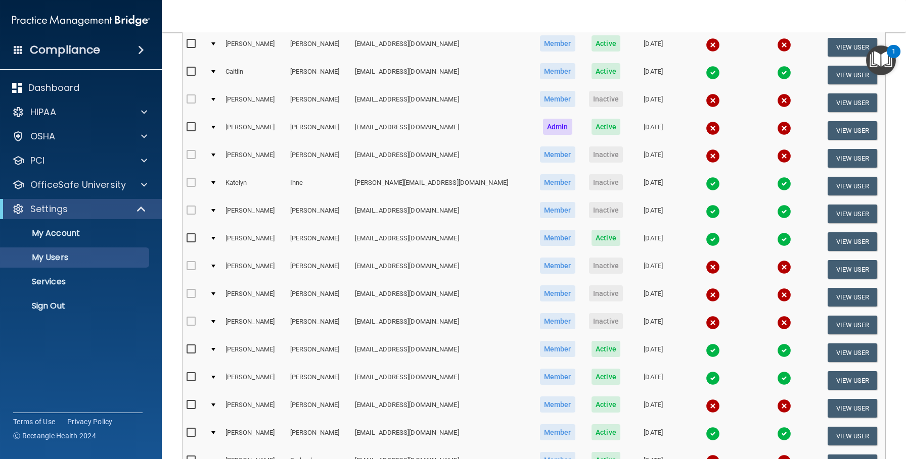
click at [706, 295] on img at bounding box center [713, 295] width 14 height 14
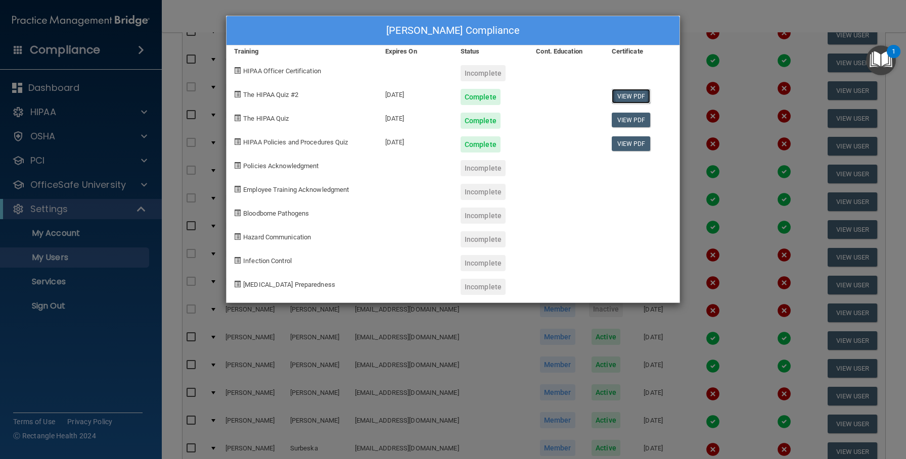
click at [630, 99] on link "View PDF" at bounding box center [631, 96] width 39 height 15
click at [627, 119] on link "View PDF" at bounding box center [631, 120] width 39 height 15
click at [628, 149] on link "View PDF" at bounding box center [631, 143] width 39 height 15
click at [589, 320] on div "Toni Manzione's Compliance Training Expires On Status Cont. Education Certifica…" at bounding box center [453, 229] width 906 height 459
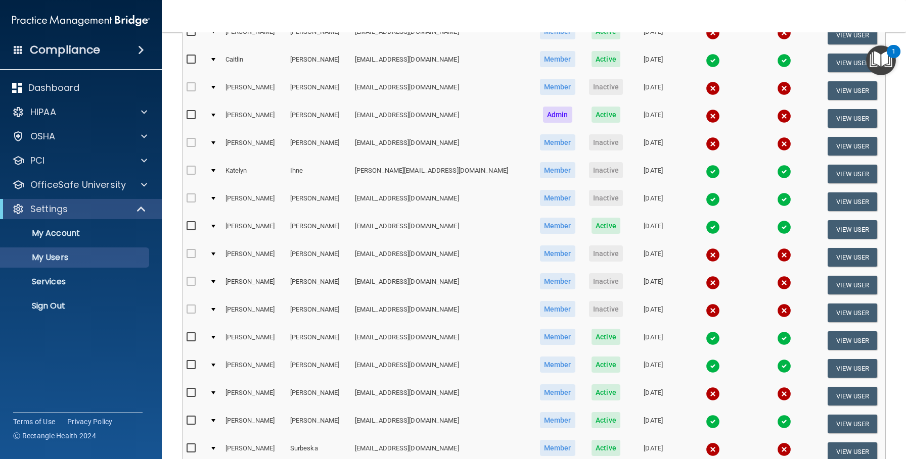
click at [706, 309] on img at bounding box center [713, 311] width 14 height 14
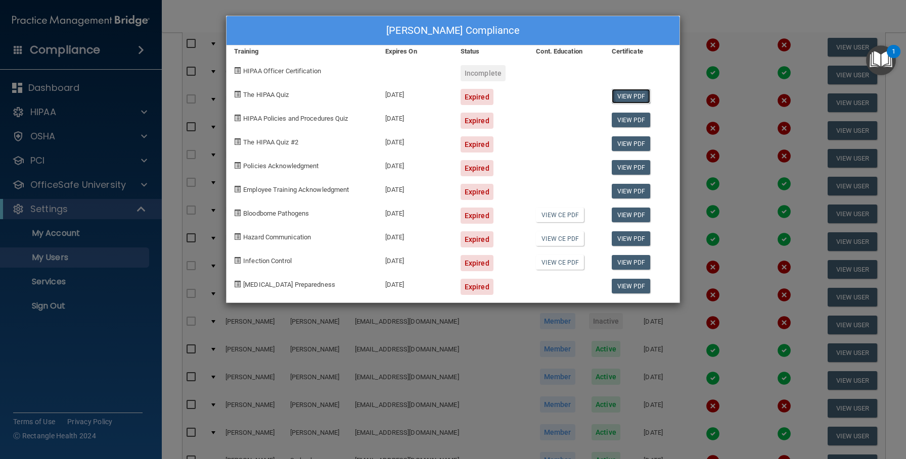
click at [633, 96] on link "View PDF" at bounding box center [631, 96] width 39 height 15
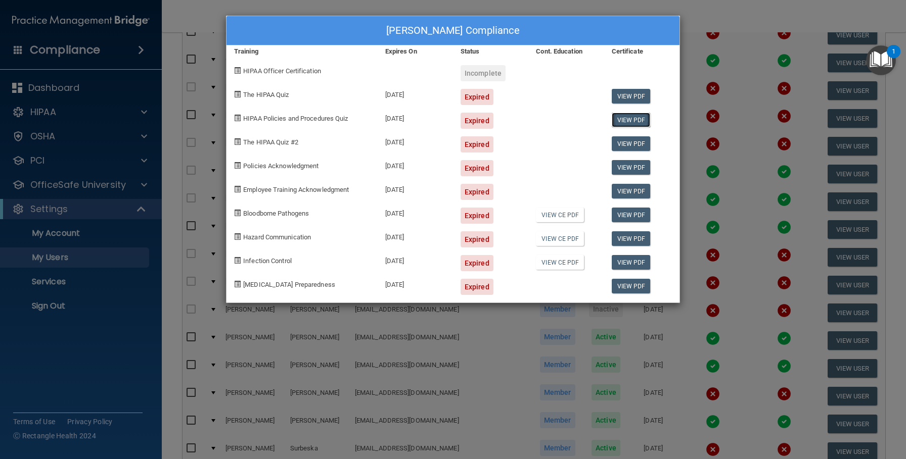
click at [634, 120] on link "View PDF" at bounding box center [631, 120] width 39 height 15
click at [620, 149] on link "View PDF" at bounding box center [631, 143] width 39 height 15
click at [625, 167] on link "View PDF" at bounding box center [631, 167] width 39 height 15
click at [630, 195] on link "View PDF" at bounding box center [631, 191] width 39 height 15
click at [627, 209] on link "View PDF" at bounding box center [631, 215] width 39 height 15
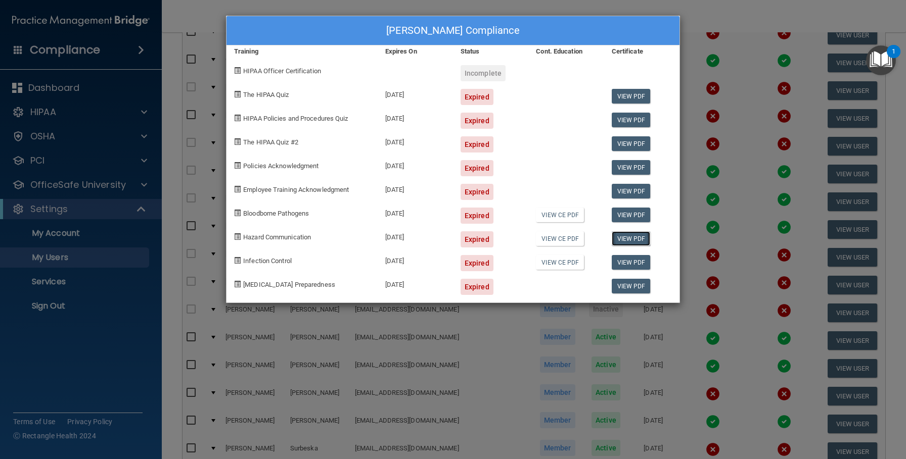
click at [628, 236] on link "View PDF" at bounding box center [631, 238] width 39 height 15
click at [625, 261] on link "View PDF" at bounding box center [631, 262] width 39 height 15
click at [627, 289] on link "View PDF" at bounding box center [631, 286] width 39 height 15
click at [724, 52] on div "Hongmarie Martinez's Compliance Training Expires On Status Cont. Education Cert…" at bounding box center [453, 229] width 906 height 459
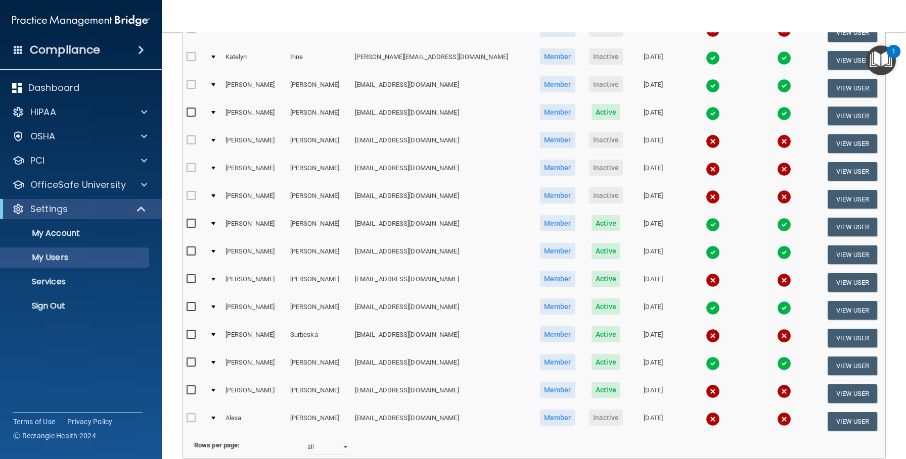
scroll to position [303, 0]
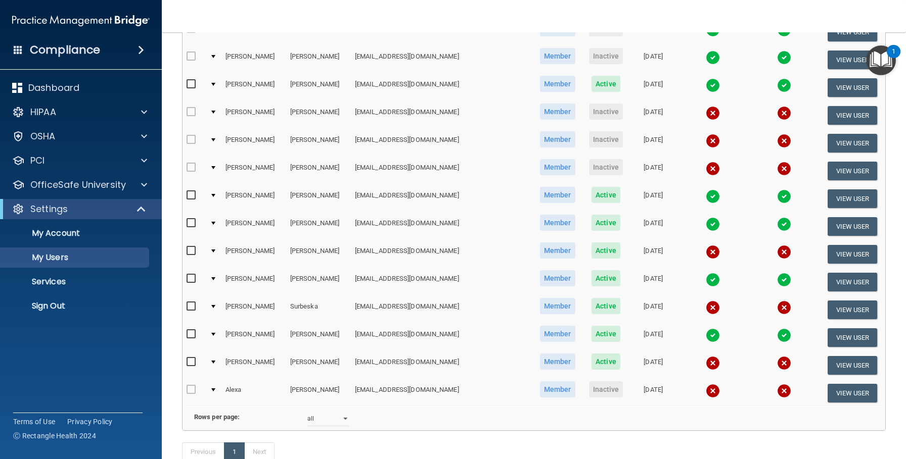
click at [706, 391] on img at bounding box center [713, 391] width 14 height 14
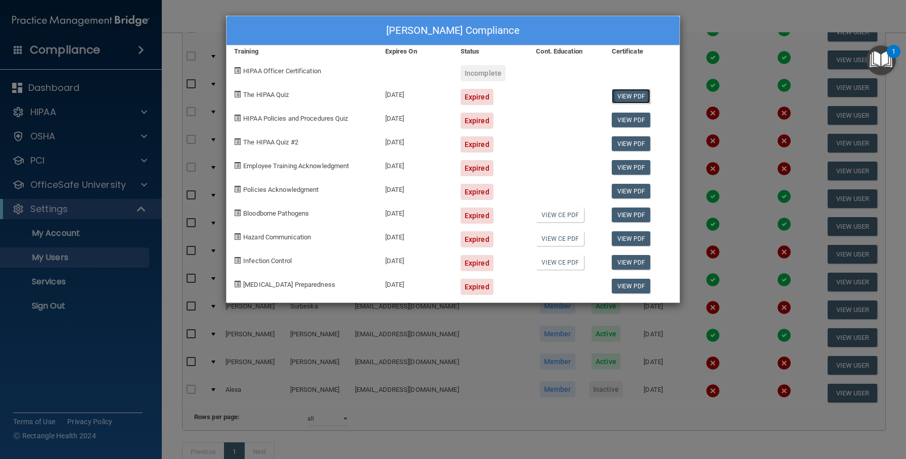
click at [616, 92] on link "View PDF" at bounding box center [631, 96] width 39 height 15
click at [638, 118] on link "View PDF" at bounding box center [631, 120] width 39 height 15
click at [634, 140] on link "View PDF" at bounding box center [631, 143] width 39 height 15
click at [633, 169] on link "View PDF" at bounding box center [631, 167] width 39 height 15
click at [633, 192] on link "View PDF" at bounding box center [631, 191] width 39 height 15
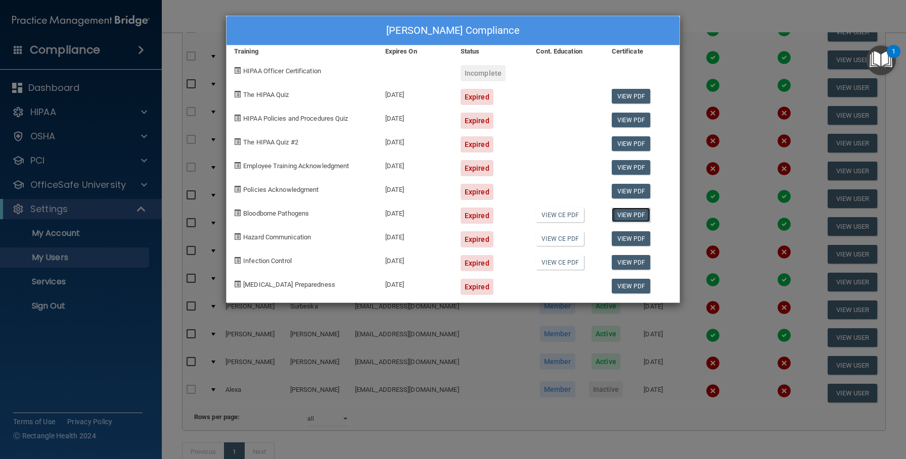
click at [632, 214] on link "View PDF" at bounding box center [631, 215] width 39 height 15
click at [631, 237] on link "View PDF" at bounding box center [631, 238] width 39 height 15
click at [627, 261] on link "View PDF" at bounding box center [631, 262] width 39 height 15
click at [625, 286] on link "View PDF" at bounding box center [631, 286] width 39 height 15
click at [433, 428] on div "Alexa Vizcarra's Compliance Training Expires On Status Cont. Education Certific…" at bounding box center [453, 229] width 906 height 459
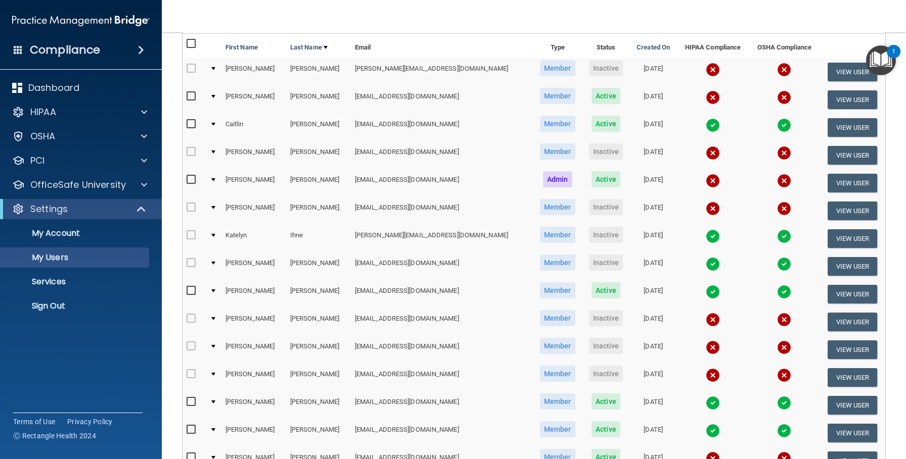
scroll to position [97, 0]
click at [60, 115] on div "HIPAA" at bounding box center [67, 112] width 125 height 12
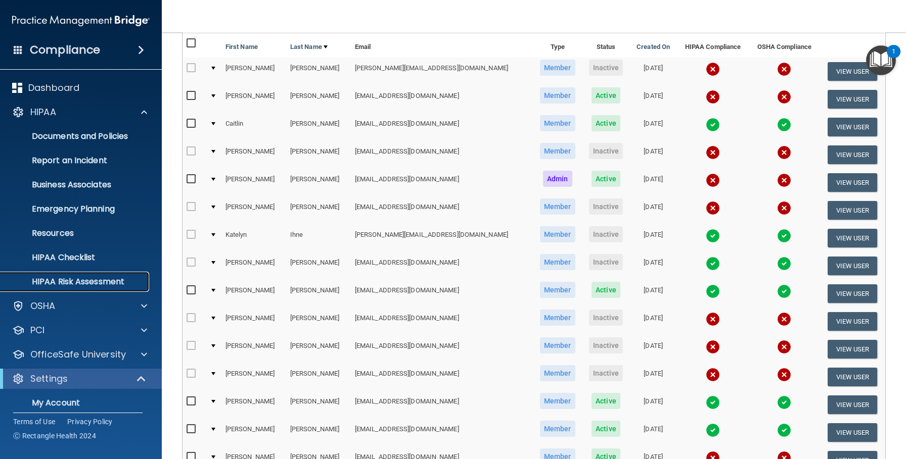
click at [96, 283] on p "HIPAA Risk Assessment" at bounding box center [76, 282] width 138 height 10
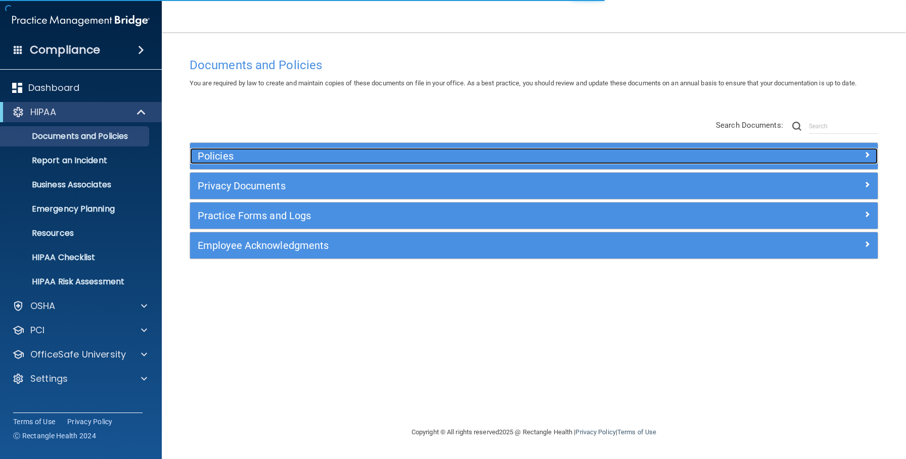
click at [387, 151] on h5 "Policies" at bounding box center [448, 156] width 500 height 11
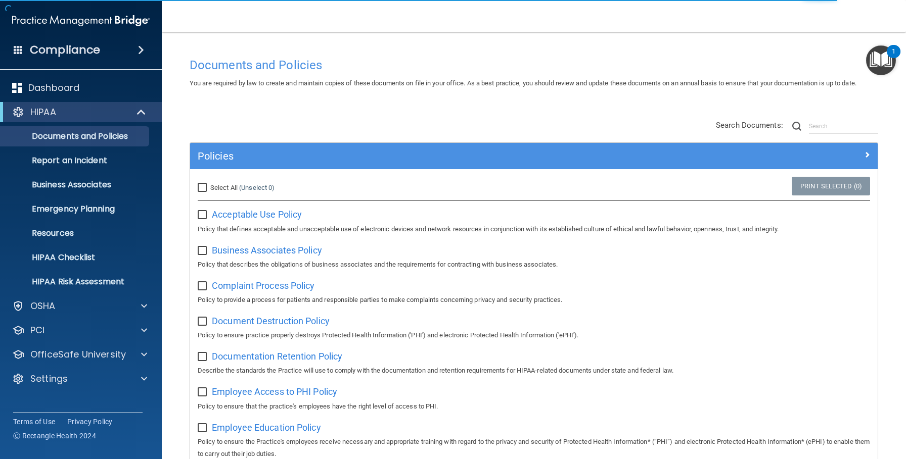
click at [203, 188] on input "Select All (Unselect 0) Unselect All" at bounding box center [204, 188] width 12 height 8
checkbox input "true"
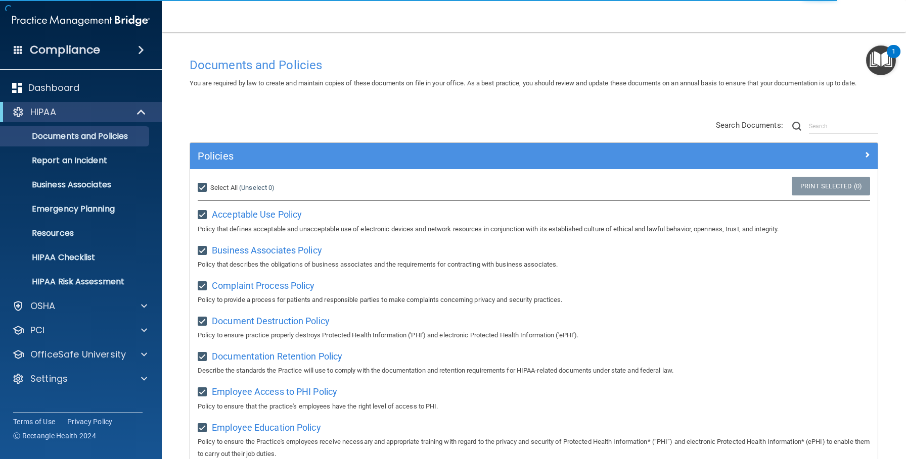
checkbox input "true"
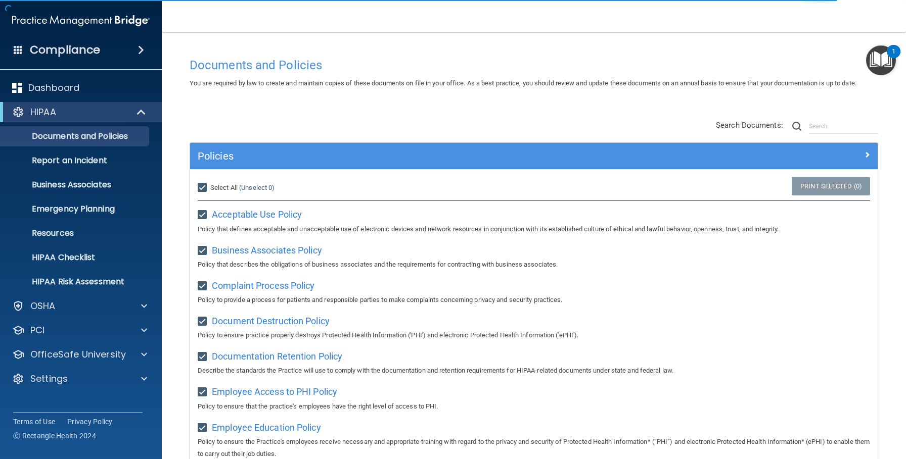
checkbox input "true"
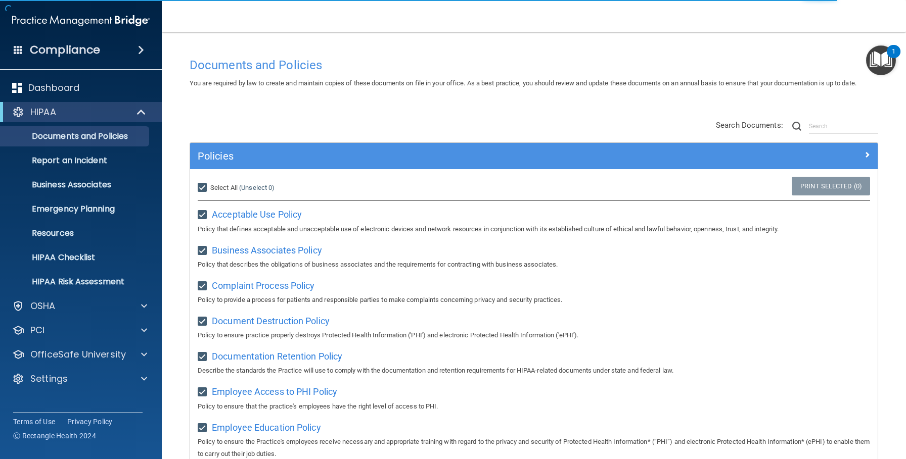
checkbox input "true"
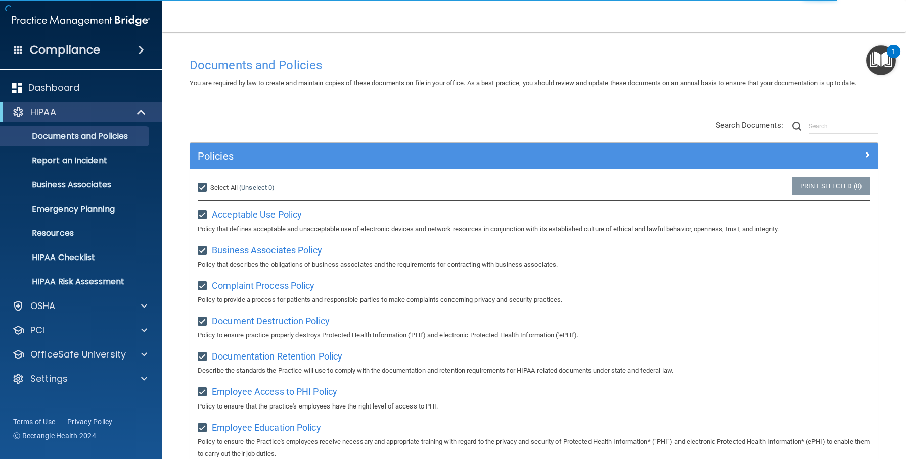
checkbox input "true"
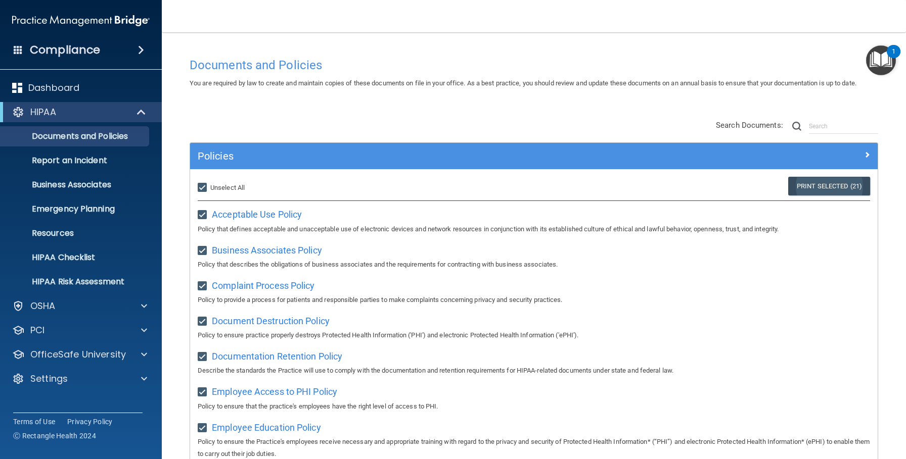
click at [809, 187] on link "Print Selected (21)" at bounding box center [829, 186] width 82 height 19
click at [206, 188] on input "Select All (Unselect 21) Unselect All" at bounding box center [204, 188] width 12 height 8
checkbox input "false"
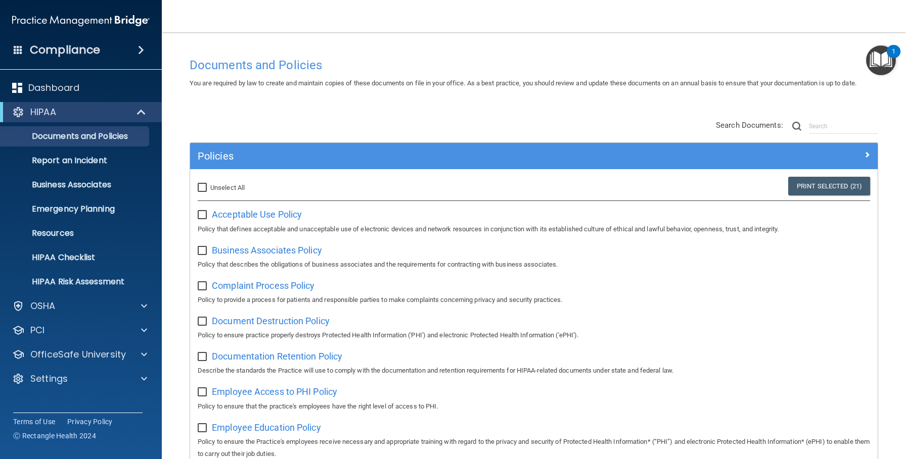
checkbox input "false"
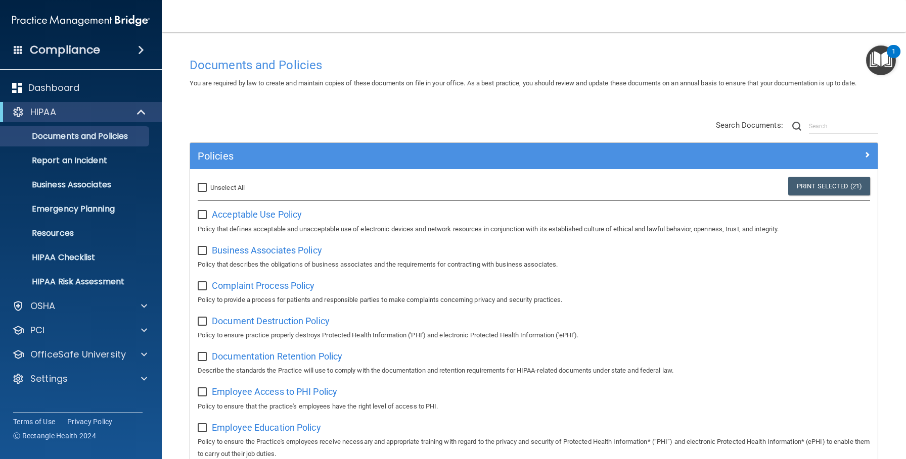
checkbox input "false"
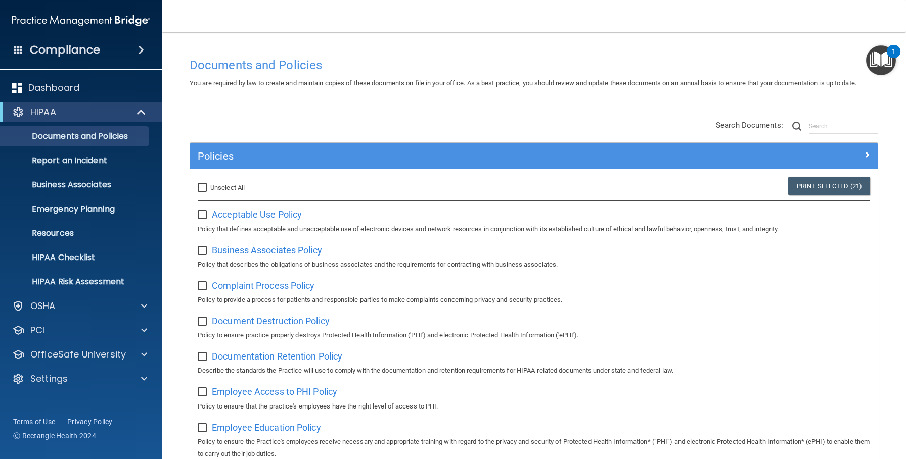
checkbox input "false"
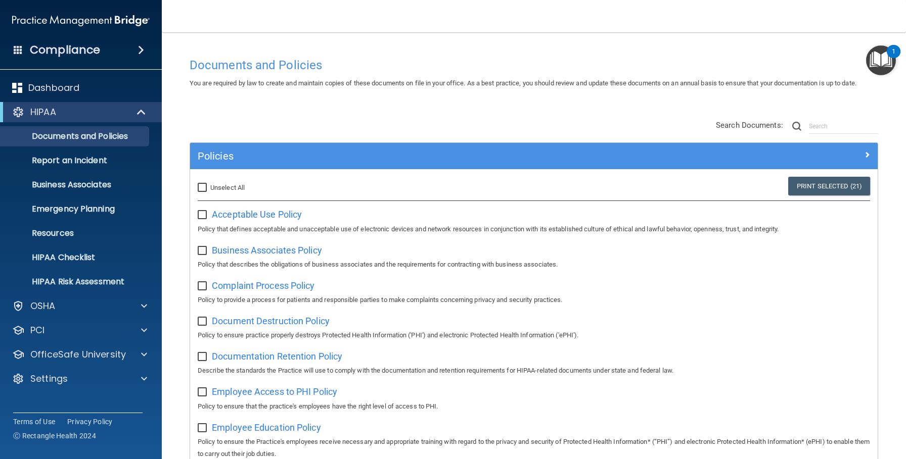
checkbox input "false"
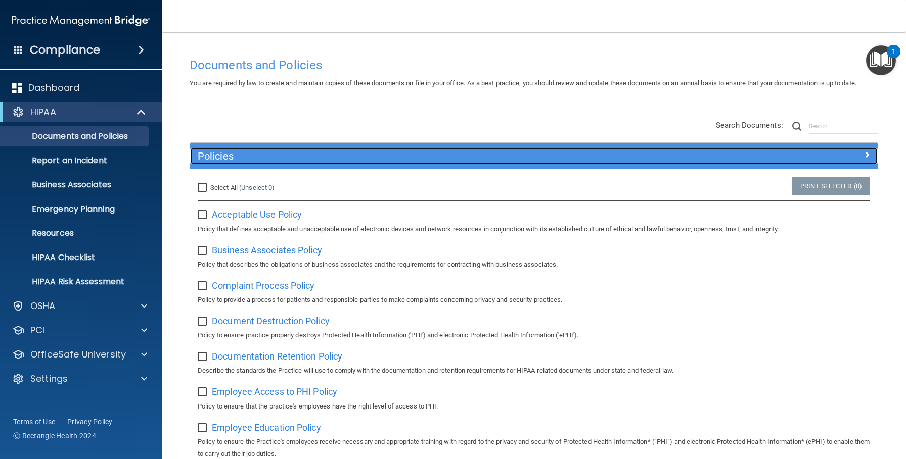
click at [251, 162] on h5 "Policies" at bounding box center [448, 156] width 500 height 11
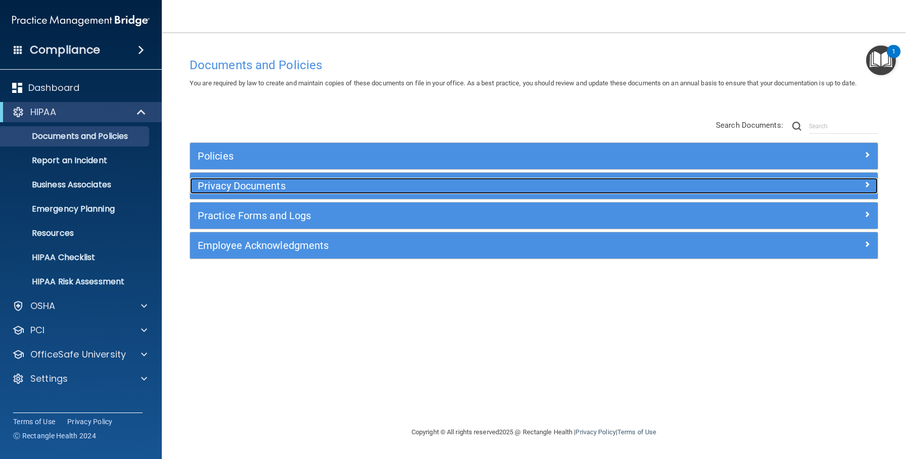
click at [338, 189] on h5 "Privacy Documents" at bounding box center [448, 185] width 500 height 11
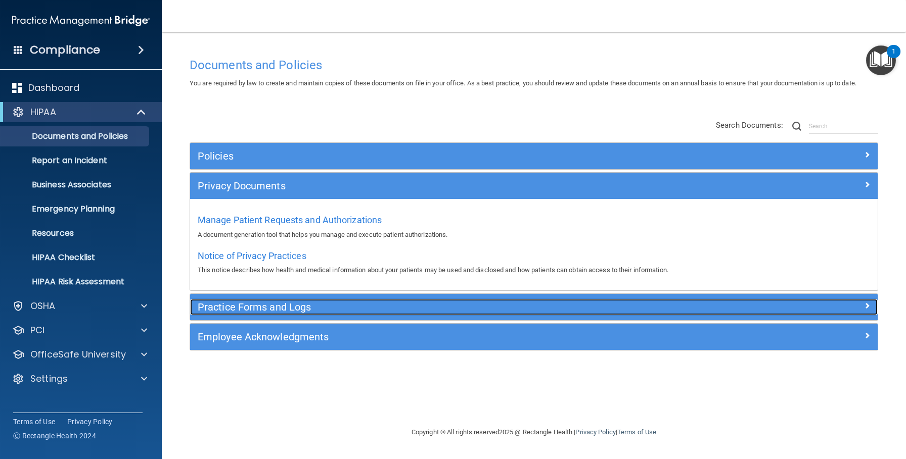
click at [352, 308] on h5 "Practice Forms and Logs" at bounding box center [448, 307] width 500 height 11
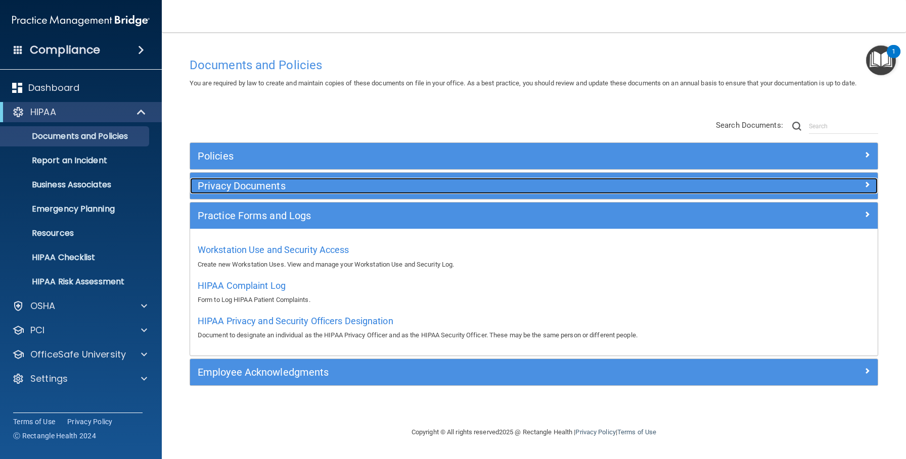
click at [318, 184] on h5 "Privacy Documents" at bounding box center [448, 185] width 500 height 11
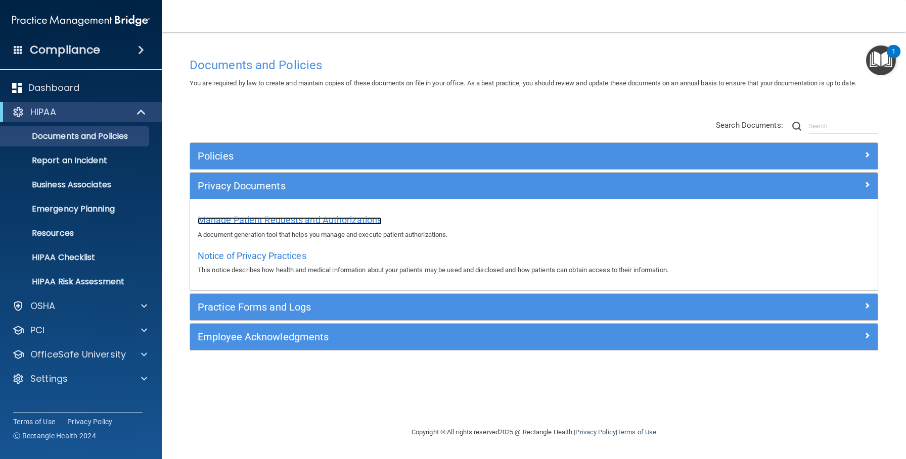
click at [295, 222] on span "Manage Patient Requests and Authorizations" at bounding box center [290, 220] width 184 height 11
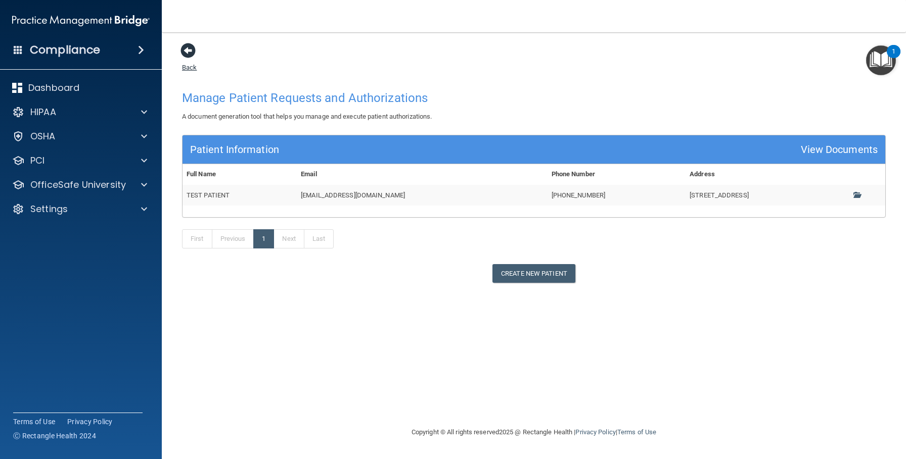
click at [193, 54] on span at bounding box center [187, 50] width 15 height 15
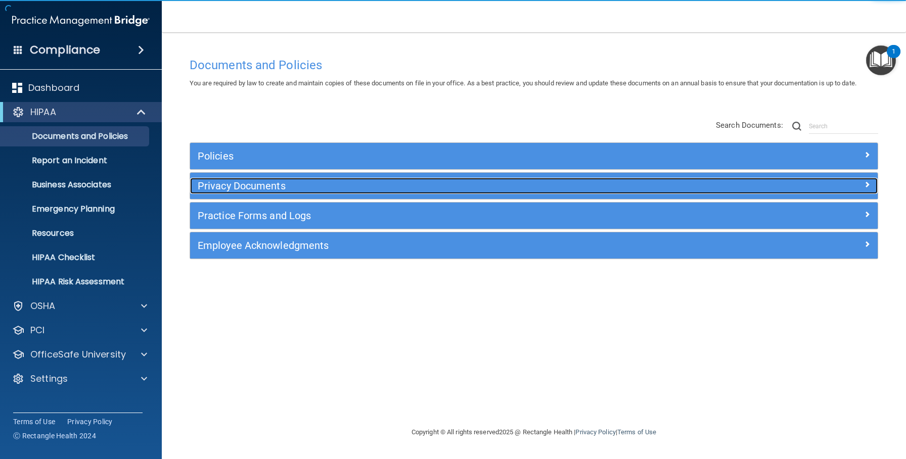
click at [296, 192] on div "Privacy Documents" at bounding box center [448, 186] width 516 height 16
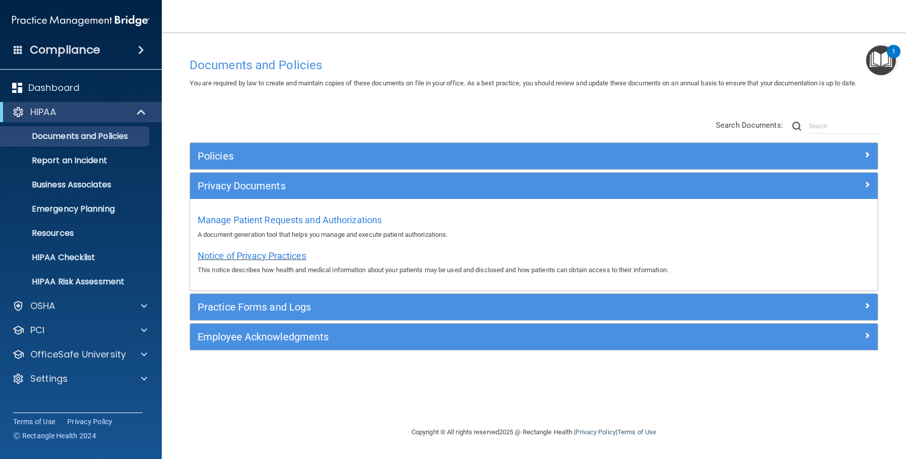
click at [285, 257] on span "Notice of Privacy Practices" at bounding box center [252, 256] width 109 height 11
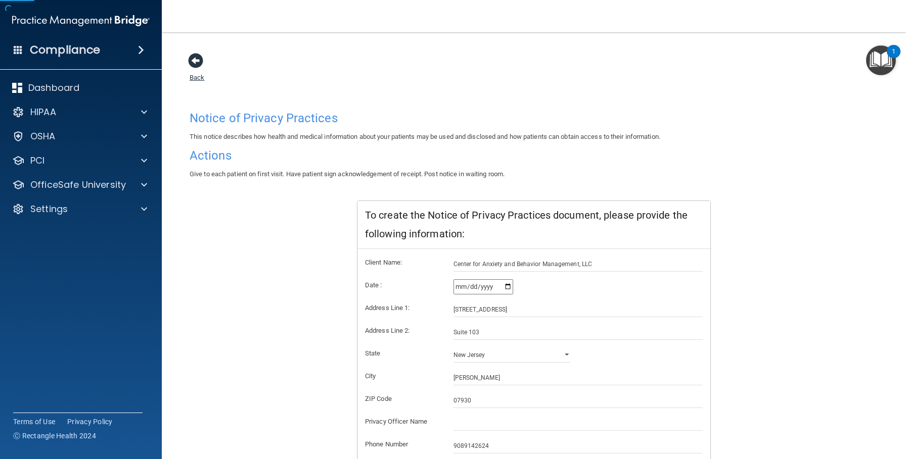
click at [198, 58] on span at bounding box center [195, 60] width 15 height 15
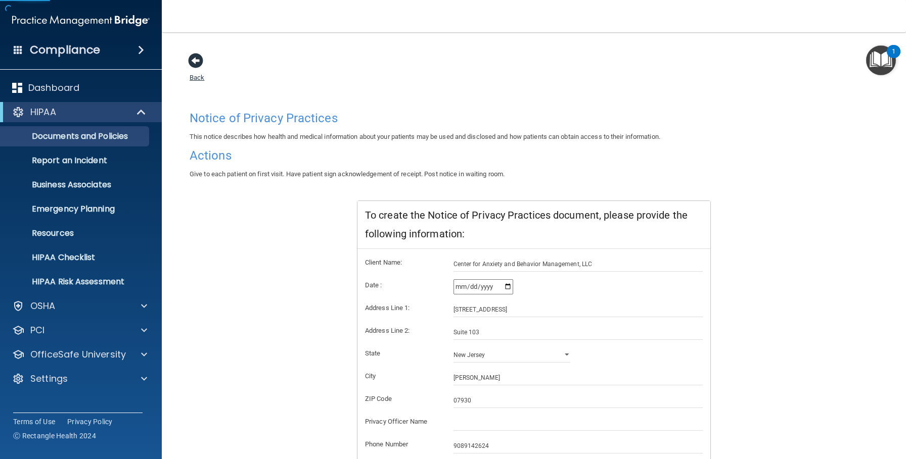
click at [198, 58] on span at bounding box center [195, 60] width 15 height 15
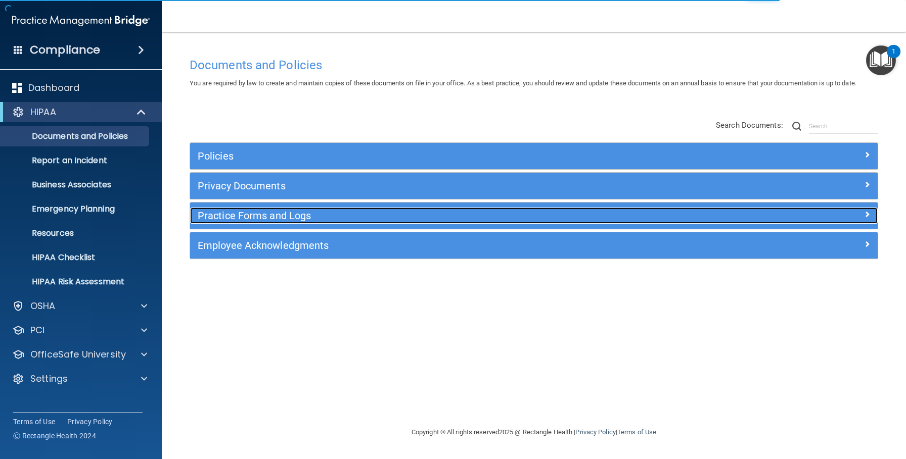
click at [340, 215] on h5 "Practice Forms and Logs" at bounding box center [448, 215] width 500 height 11
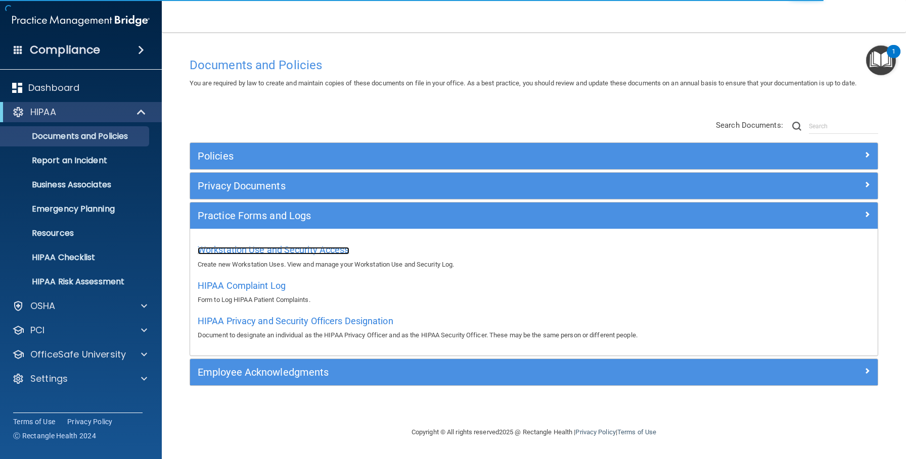
click at [275, 252] on span "Workstation Use and Security Access" at bounding box center [274, 250] width 152 height 11
click at [268, 283] on span "HIPAA Complaint Log" at bounding box center [242, 286] width 88 height 11
click at [268, 321] on span "HIPAA Privacy and Security Officers Designation" at bounding box center [296, 321] width 196 height 11
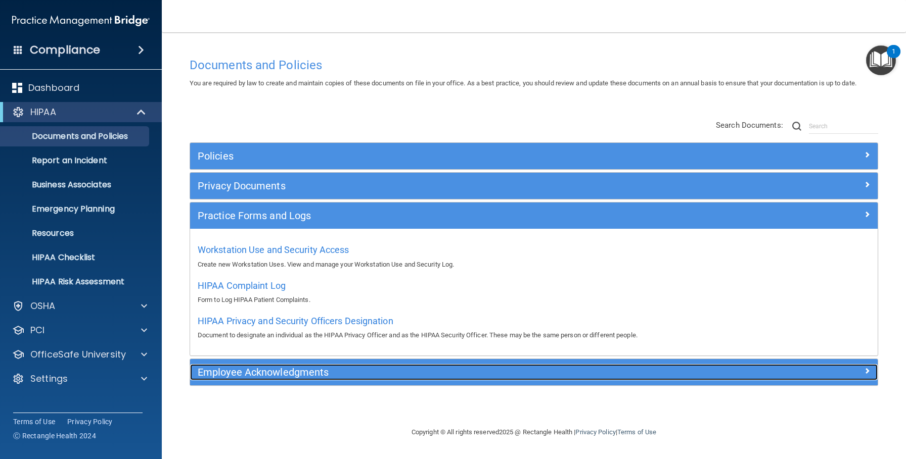
click at [355, 373] on h5 "Employee Acknowledgments" at bounding box center [448, 372] width 500 height 11
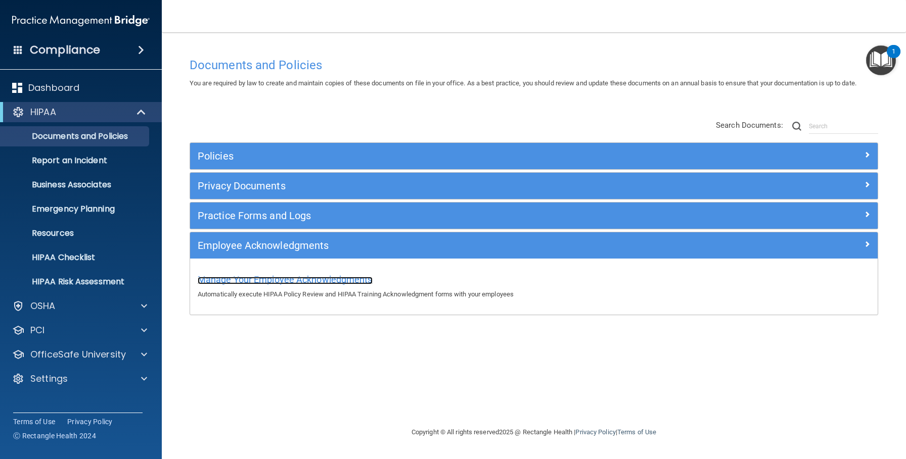
click at [315, 283] on span "Manage Your Employee Acknowledgments" at bounding box center [285, 279] width 175 height 11
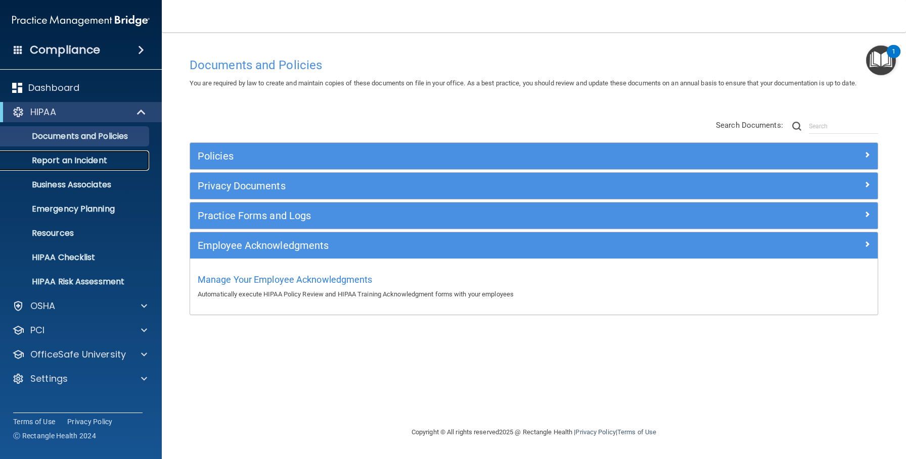
click at [81, 161] on p "Report an Incident" at bounding box center [76, 161] width 138 height 10
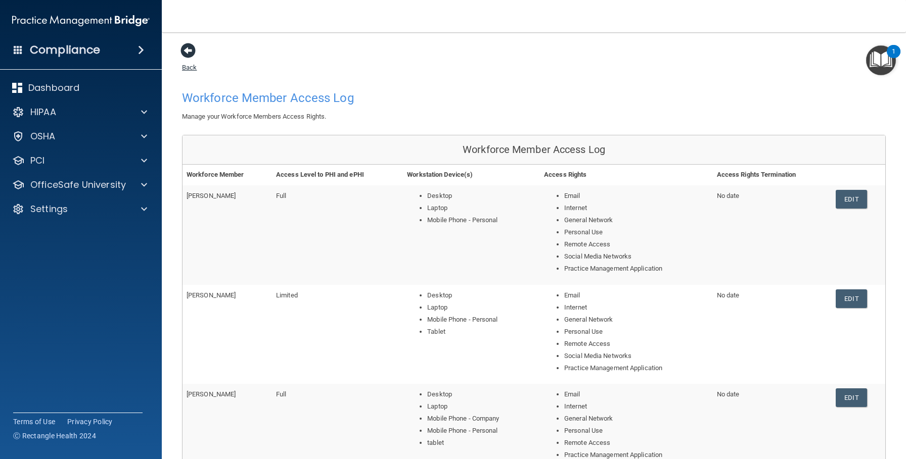
click at [189, 48] on span at bounding box center [187, 50] width 15 height 15
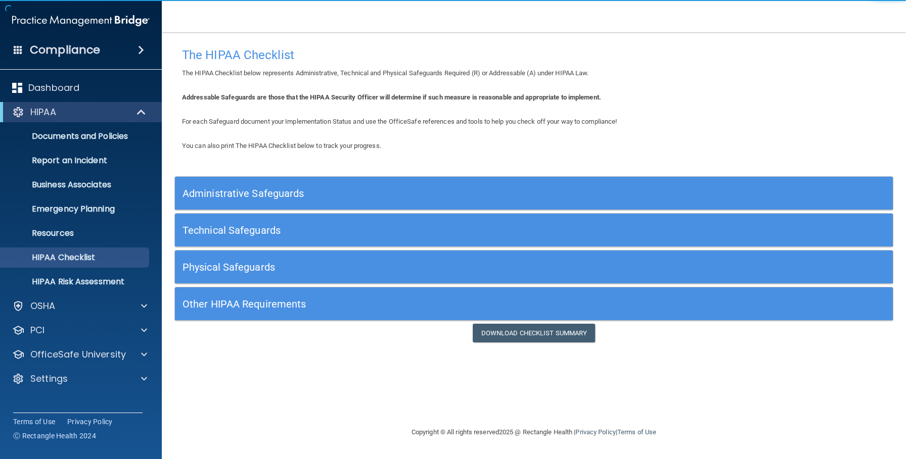
click at [343, 189] on h5 "Administrative Safeguards" at bounding box center [443, 193] width 523 height 11
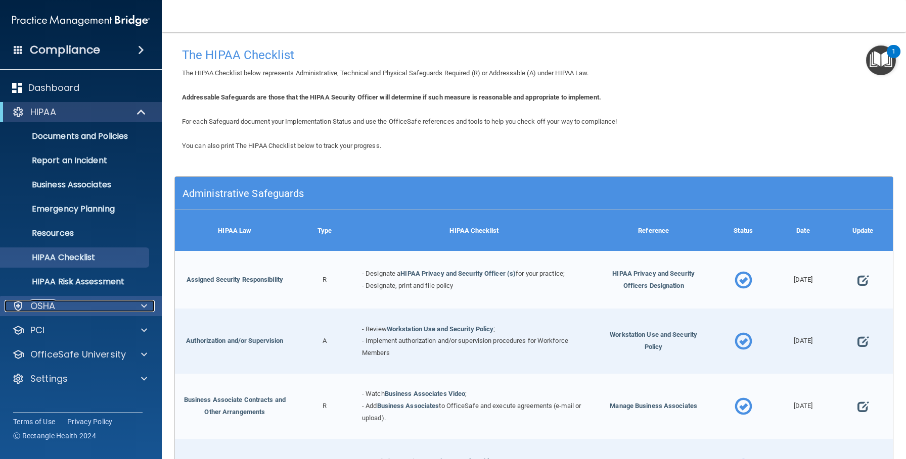
click at [110, 302] on div "OSHA" at bounding box center [67, 306] width 125 height 12
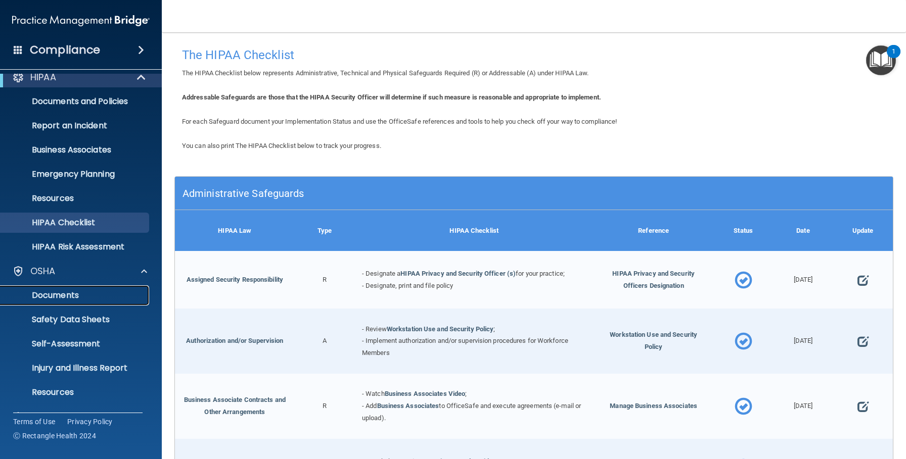
click at [77, 295] on p "Documents" at bounding box center [76, 296] width 138 height 10
